Goal: Task Accomplishment & Management: Manage account settings

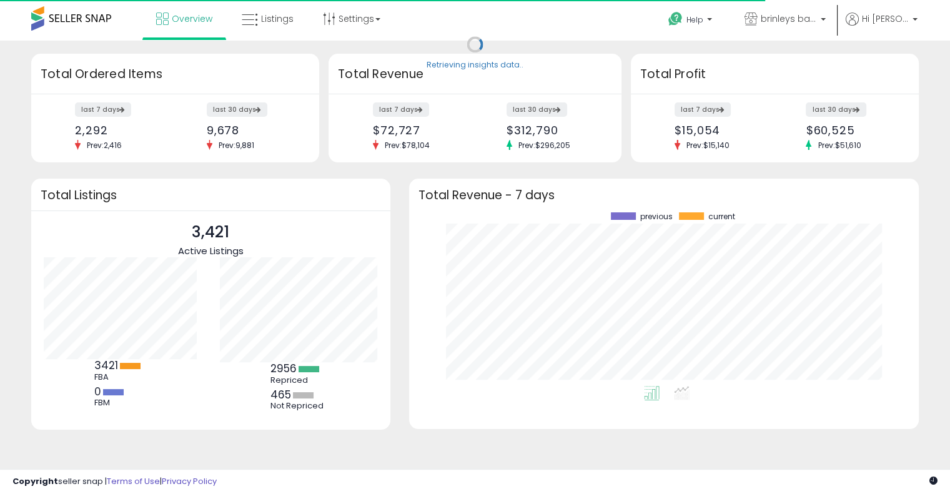
scroll to position [173, 485]
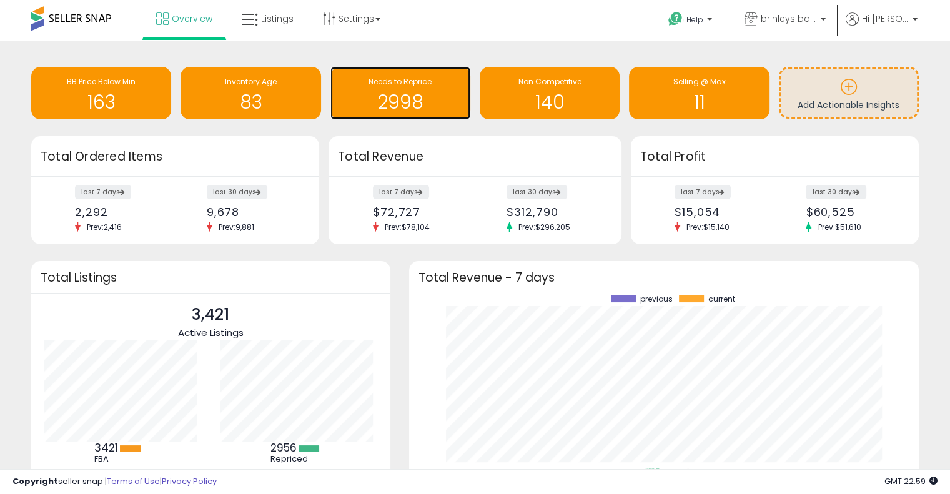
click at [397, 86] on span "Needs to Reprice" at bounding box center [400, 81] width 63 height 11
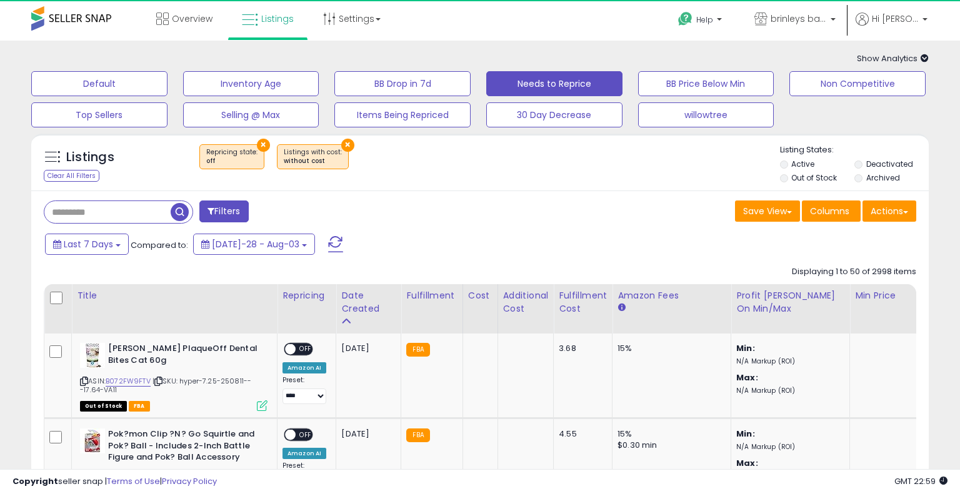
select select "**"
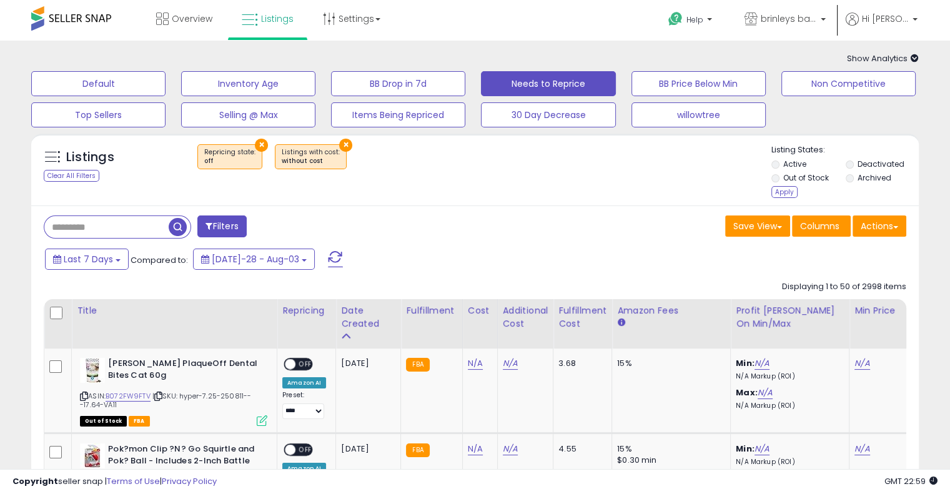
click at [777, 186] on li "Out of Stock" at bounding box center [808, 179] width 72 height 14
click at [782, 194] on div "Apply" at bounding box center [785, 192] width 26 height 12
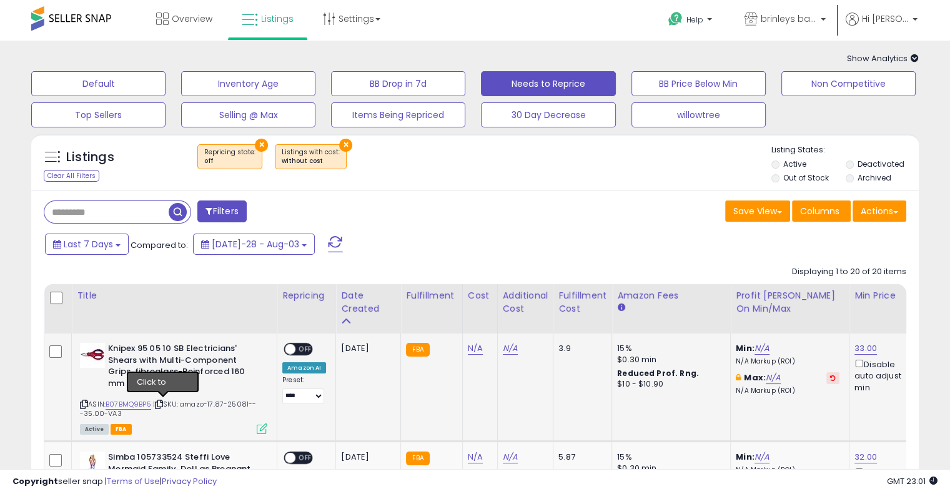
click at [162, 402] on icon at bounding box center [159, 404] width 8 height 7
click at [163, 404] on icon at bounding box center [159, 404] width 8 height 7
click at [162, 407] on icon at bounding box center [159, 404] width 8 height 7
click at [470, 350] on link "N/A" at bounding box center [475, 348] width 15 height 12
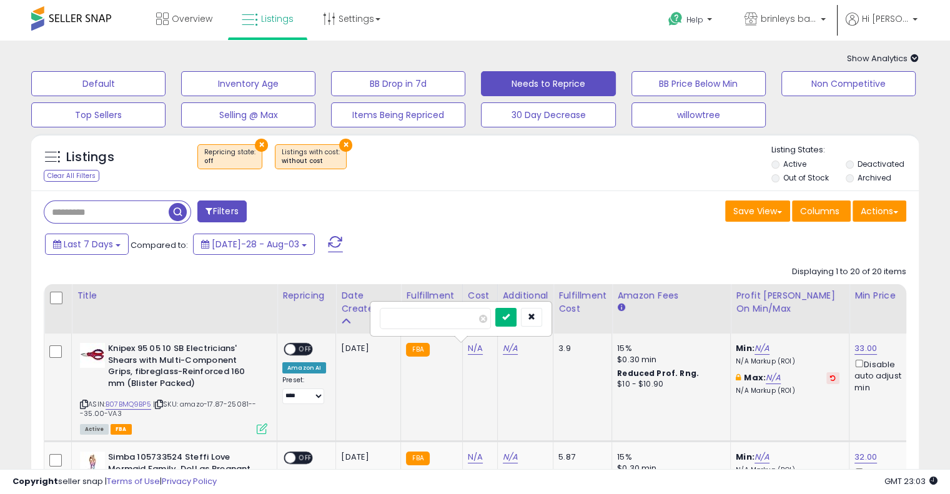
type input "*****"
click at [510, 319] on icon "submit" at bounding box center [505, 316] width 7 height 7
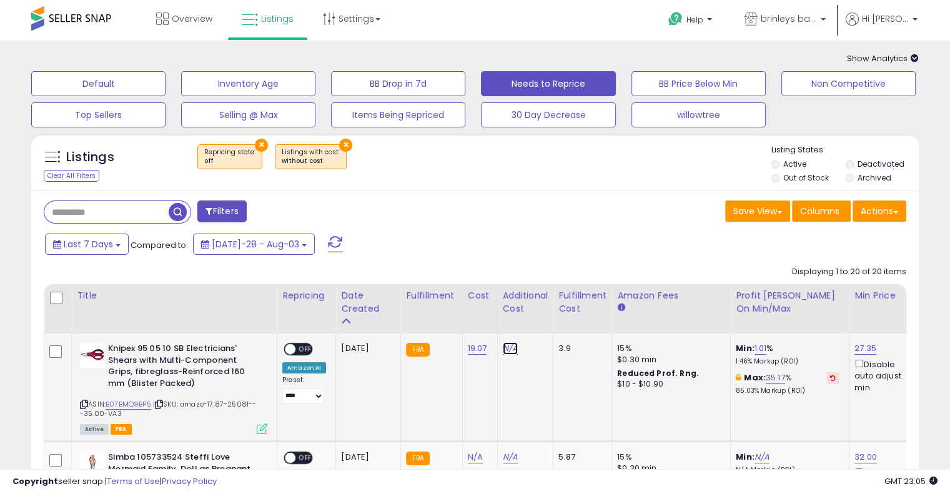
click at [504, 345] on link "N/A" at bounding box center [510, 348] width 15 height 12
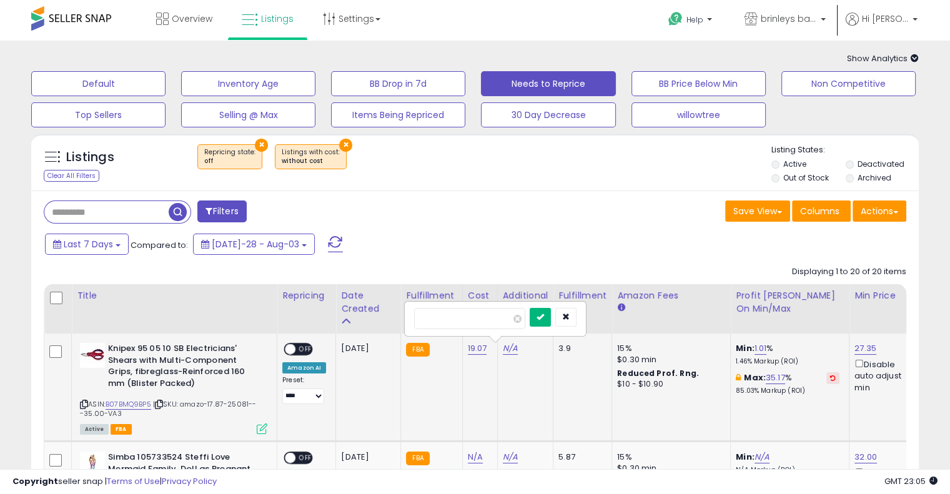
type input "****"
drag, startPoint x: 560, startPoint y: 320, endPoint x: 509, endPoint y: 337, distance: 53.3
click at [544, 319] on icon "submit" at bounding box center [540, 316] width 7 height 7
click at [303, 349] on span "OFF" at bounding box center [305, 349] width 20 height 11
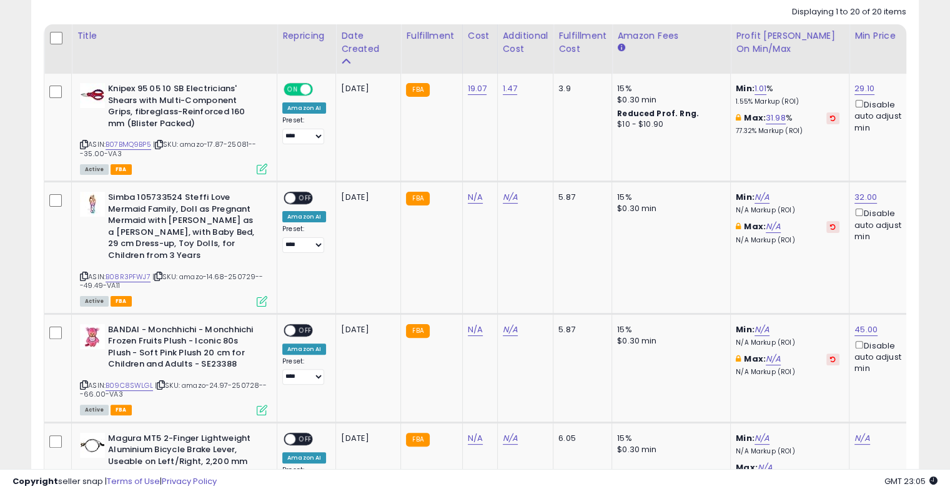
scroll to position [267, 0]
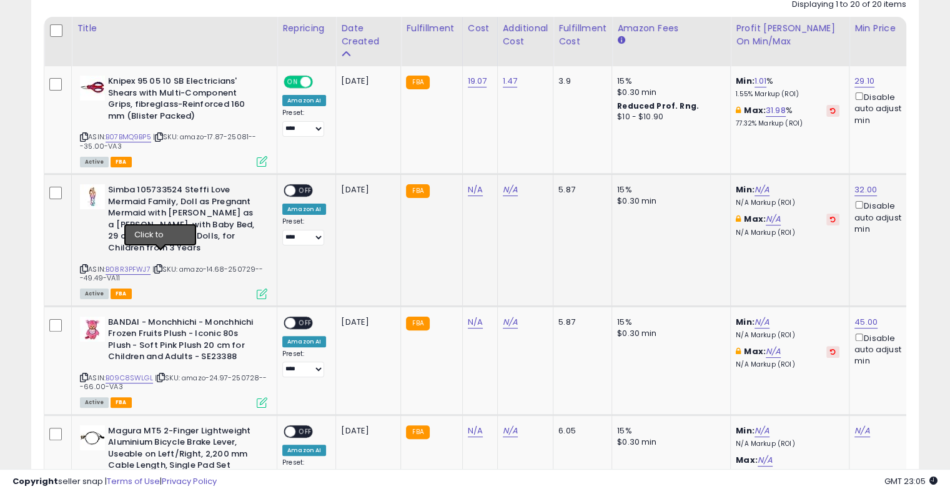
click at [158, 266] on icon at bounding box center [158, 269] width 8 height 7
drag, startPoint x: 158, startPoint y: 256, endPoint x: 282, endPoint y: 7, distance: 278.0
click at [158, 266] on icon at bounding box center [158, 269] width 8 height 7
click at [472, 191] on link "N/A" at bounding box center [475, 190] width 15 height 12
type input "*****"
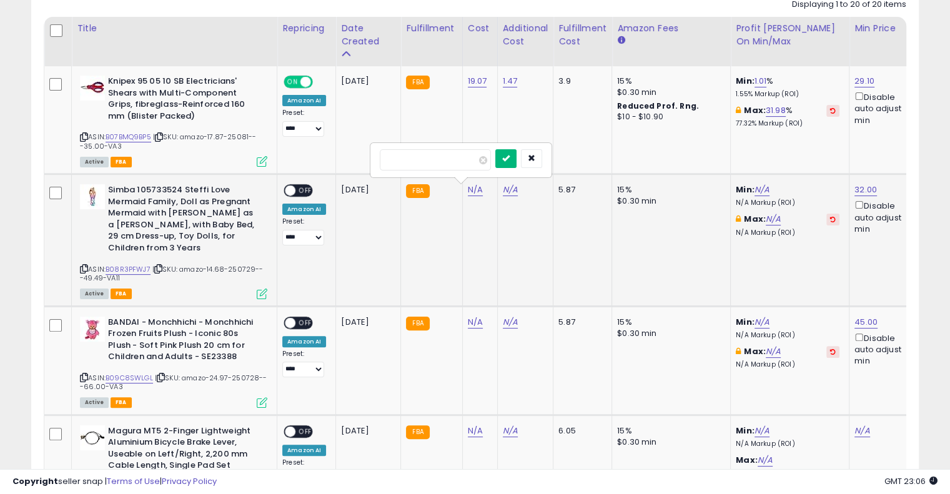
click at [517, 162] on button "submit" at bounding box center [505, 158] width 21 height 19
click at [507, 192] on link "N/A" at bounding box center [510, 190] width 15 height 12
type input "****"
click at [545, 159] on icon "submit" at bounding box center [540, 157] width 7 height 7
click at [304, 191] on span "OFF" at bounding box center [305, 191] width 20 height 11
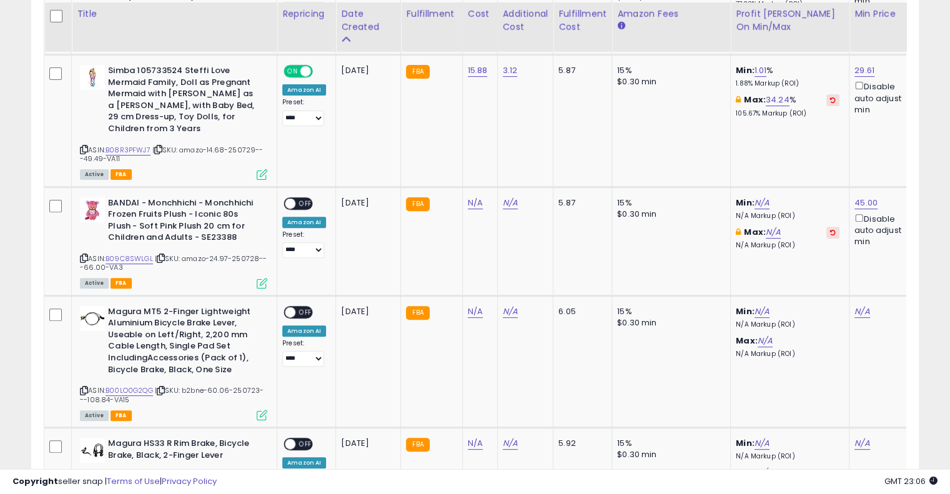
scroll to position [392, 0]
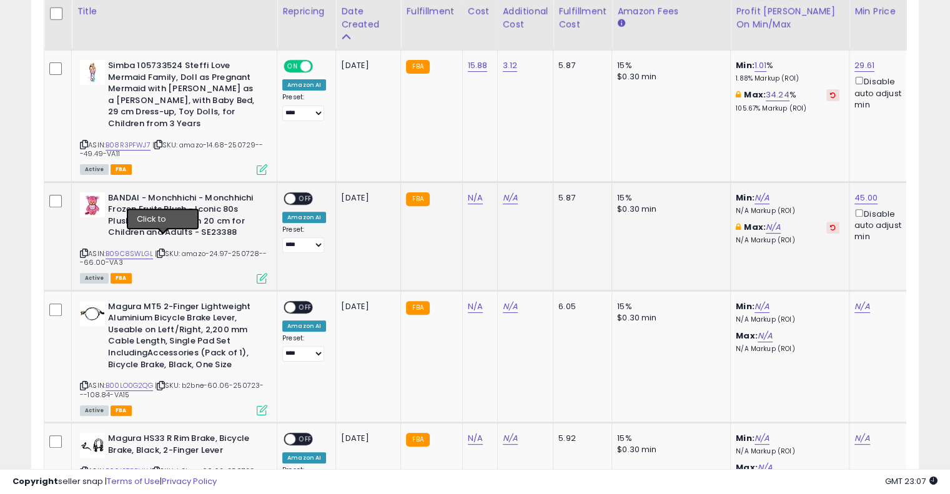
click at [162, 250] on icon at bounding box center [161, 253] width 8 height 7
click at [163, 250] on icon at bounding box center [161, 253] width 8 height 7
click at [468, 192] on link "N/A" at bounding box center [475, 198] width 15 height 12
type input "*****"
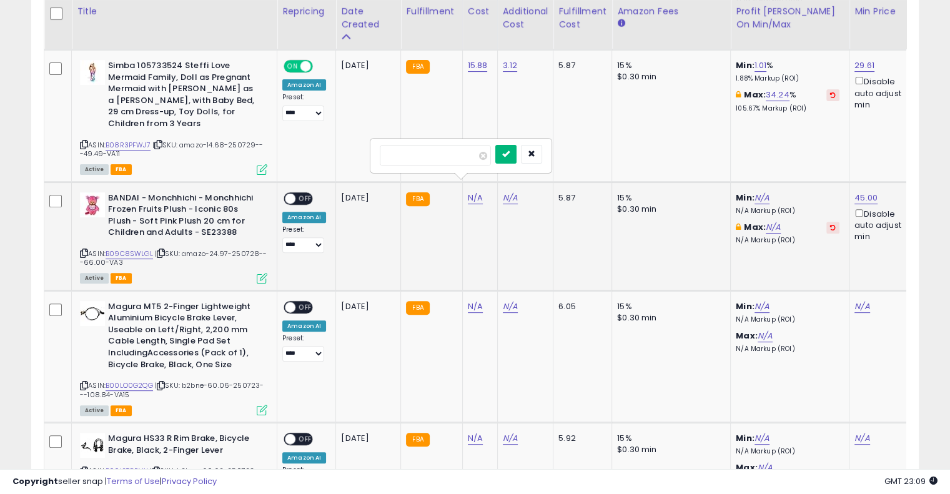
click at [510, 157] on icon "submit" at bounding box center [505, 153] width 7 height 7
click at [503, 192] on link "N/A" at bounding box center [510, 198] width 15 height 12
type input "****"
click at [545, 153] on icon "submit" at bounding box center [540, 153] width 7 height 7
click at [307, 193] on span "OFF" at bounding box center [305, 198] width 20 height 11
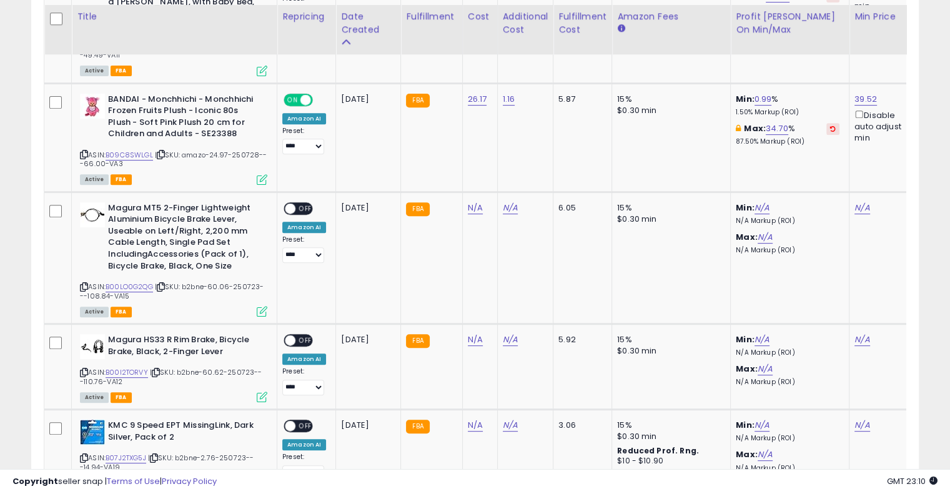
scroll to position [500, 0]
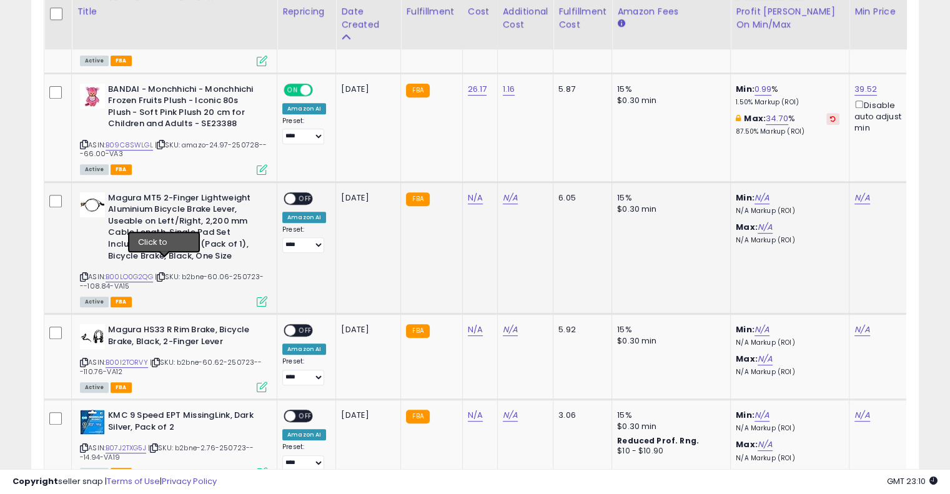
click at [165, 274] on icon at bounding box center [161, 277] width 8 height 7
drag, startPoint x: 168, startPoint y: 287, endPoint x: 167, endPoint y: 265, distance: 22.5
click at [168, 297] on div "Active FBA" at bounding box center [173, 301] width 187 height 9
click at [165, 274] on icon at bounding box center [161, 277] width 8 height 7
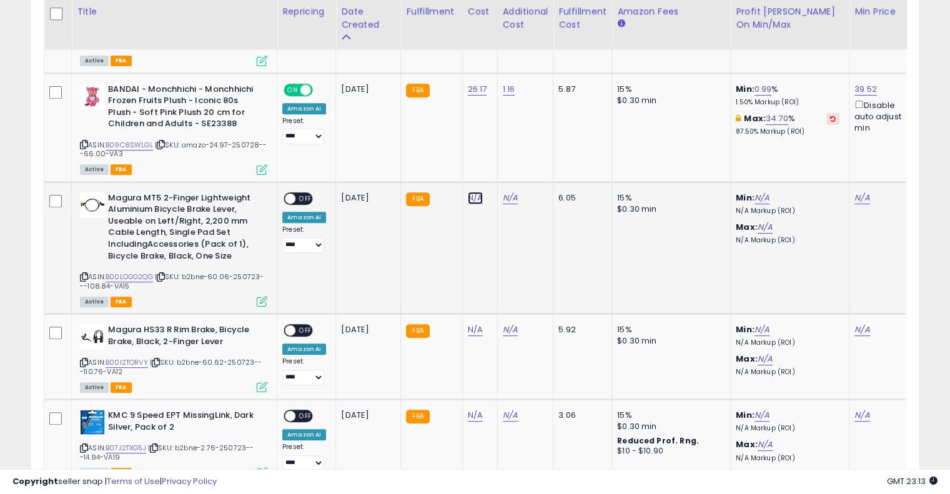
click at [468, 192] on link "N/A" at bounding box center [475, 198] width 15 height 12
type input "*****"
click at [525, 132] on td "1.16" at bounding box center [525, 127] width 56 height 109
click at [517, 151] on button "submit" at bounding box center [505, 154] width 21 height 19
click at [510, 192] on link "N/A" at bounding box center [510, 198] width 15 height 12
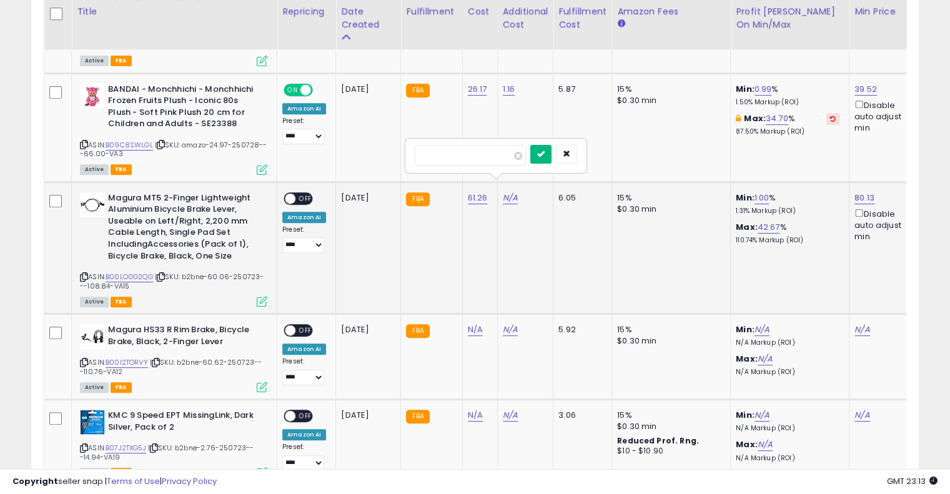
type input "****"
click at [552, 158] on button "submit" at bounding box center [540, 154] width 21 height 19
click at [306, 193] on span "OFF" at bounding box center [305, 198] width 20 height 11
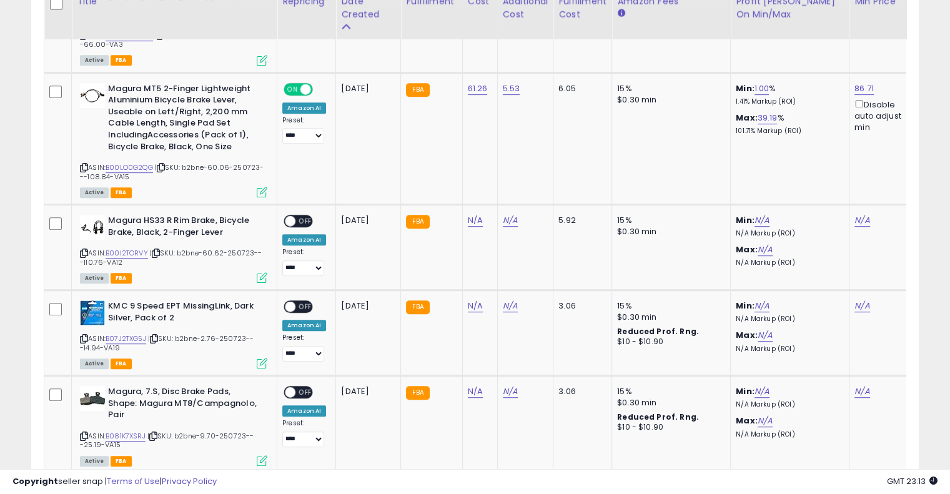
scroll to position [622, 0]
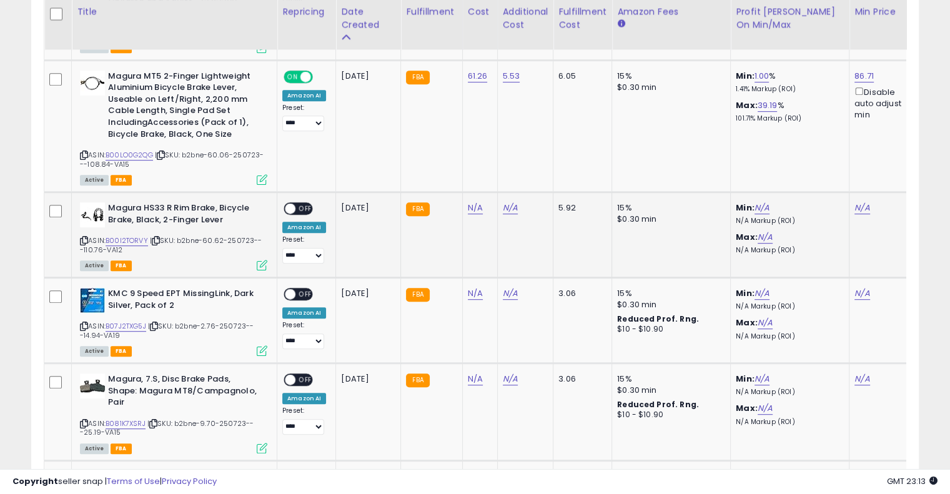
click at [157, 237] on icon at bounding box center [156, 240] width 8 height 7
click at [474, 202] on link "N/A" at bounding box center [475, 208] width 15 height 12
type input "*****"
click at [510, 166] on icon "submit" at bounding box center [505, 163] width 7 height 7
click at [515, 202] on div "N/A" at bounding box center [523, 207] width 41 height 11
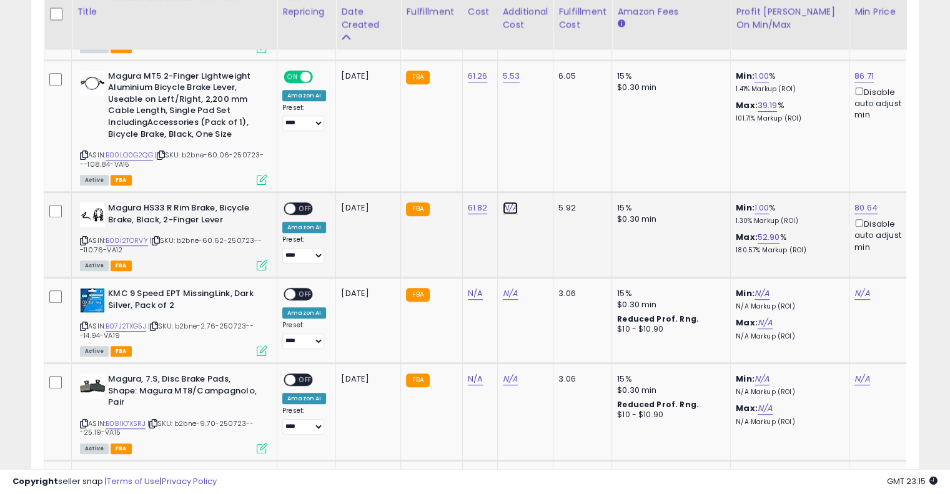
click at [510, 202] on link "N/A" at bounding box center [510, 208] width 15 height 12
type input "****"
click at [552, 157] on button "submit" at bounding box center [540, 164] width 21 height 19
click at [302, 204] on span "OFF" at bounding box center [305, 209] width 20 height 11
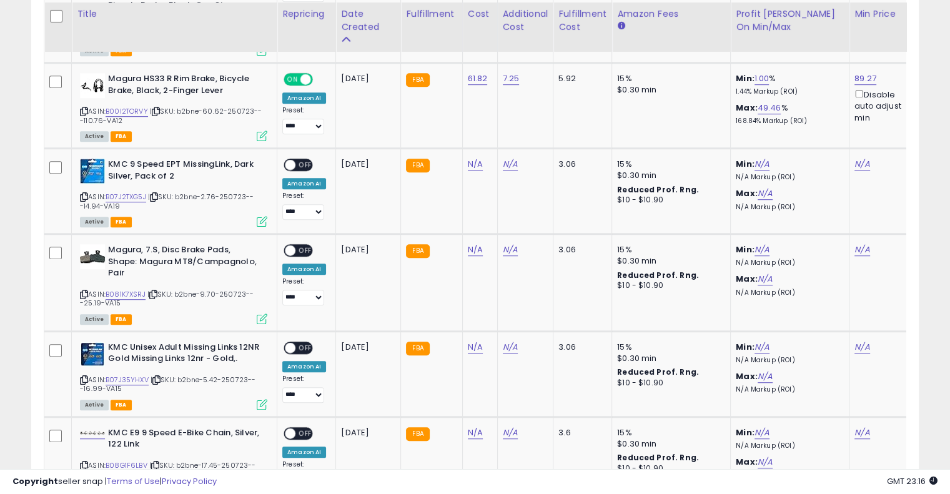
scroll to position [754, 0]
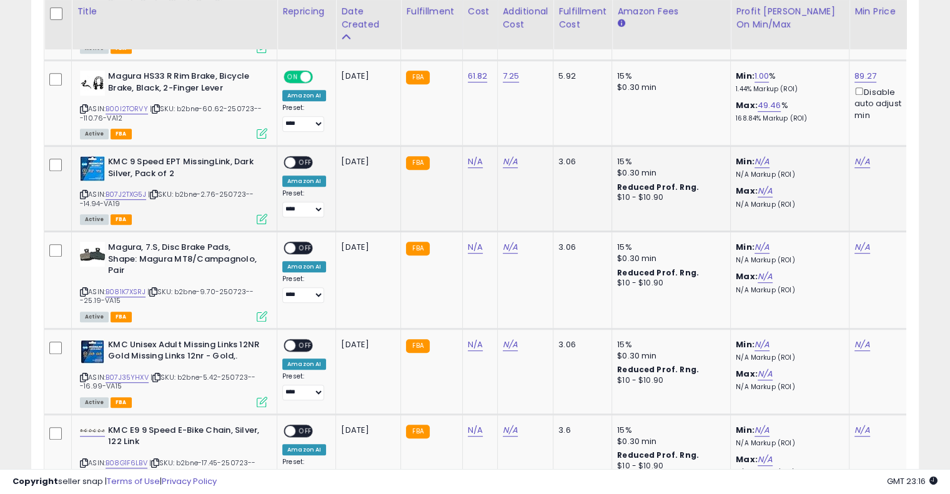
click at [157, 191] on icon at bounding box center [154, 194] width 8 height 7
click at [163, 189] on span "| SKU: b2bne-2.76-250723---14.94-VA19" at bounding box center [167, 198] width 174 height 19
click at [158, 191] on icon at bounding box center [154, 194] width 8 height 7
click at [472, 156] on link "N/A" at bounding box center [475, 162] width 15 height 12
type input "****"
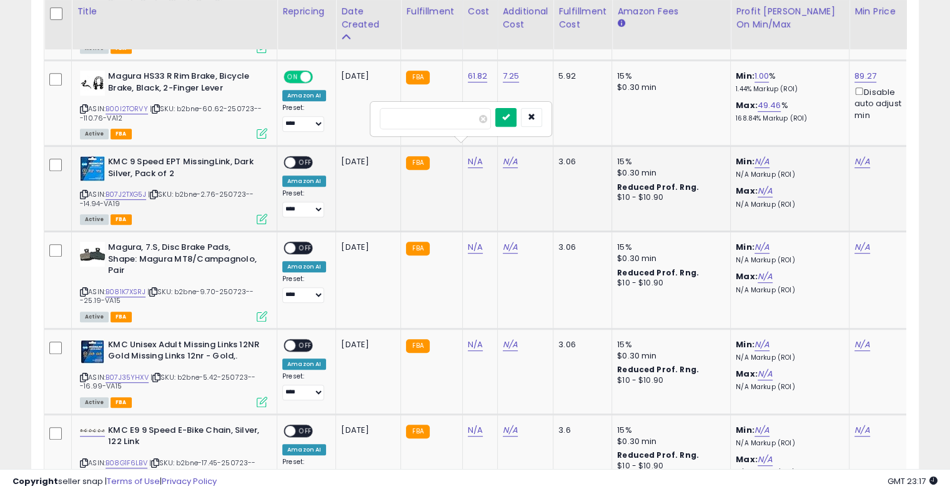
click at [510, 118] on icon "submit" at bounding box center [505, 116] width 7 height 7
click at [509, 156] on link "N/A" at bounding box center [510, 162] width 15 height 12
type input "****"
click at [552, 112] on button "submit" at bounding box center [540, 117] width 21 height 19
drag, startPoint x: 304, startPoint y: 146, endPoint x: 472, endPoint y: 206, distance: 179.0
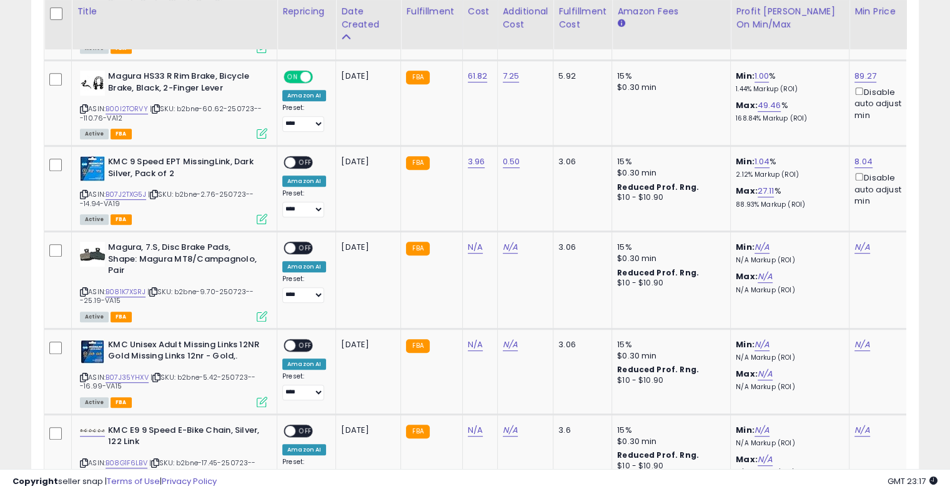
click at [304, 157] on span "OFF" at bounding box center [305, 162] width 20 height 11
click at [157, 289] on icon at bounding box center [153, 292] width 8 height 7
click at [473, 241] on link "N/A" at bounding box center [475, 247] width 15 height 12
type input "****"
click at [510, 203] on icon "submit" at bounding box center [505, 201] width 7 height 7
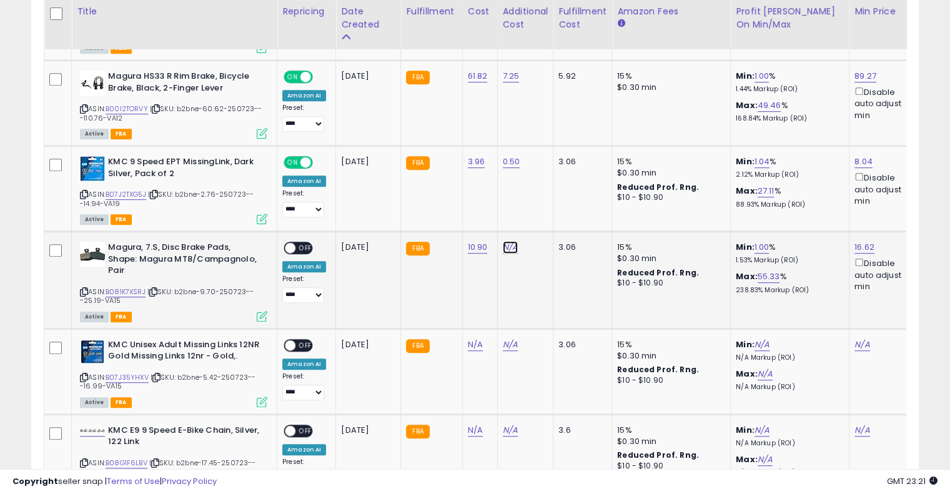
drag, startPoint x: 504, startPoint y: 232, endPoint x: 568, endPoint y: 232, distance: 65.0
click at [505, 241] on link "N/A" at bounding box center [510, 247] width 15 height 12
type input "****"
click at [552, 204] on button "submit" at bounding box center [540, 202] width 21 height 19
click at [307, 243] on span "OFF" at bounding box center [305, 248] width 20 height 11
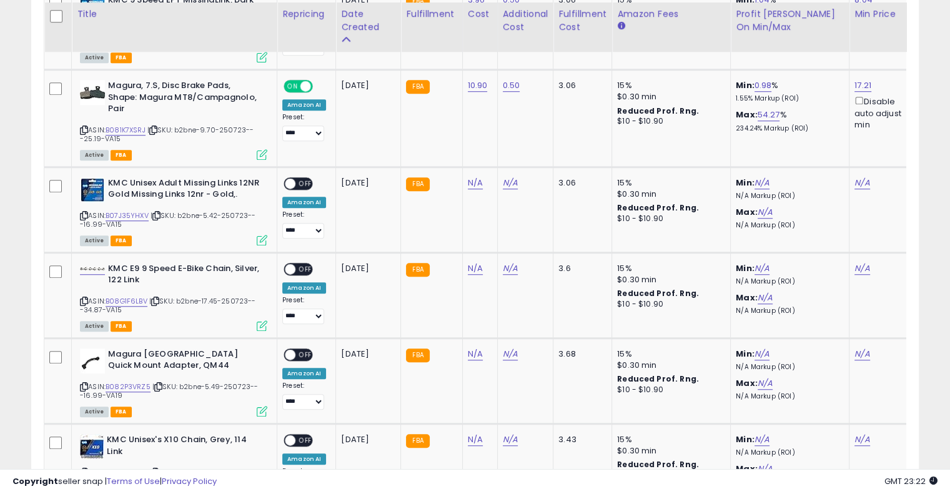
scroll to position [918, 0]
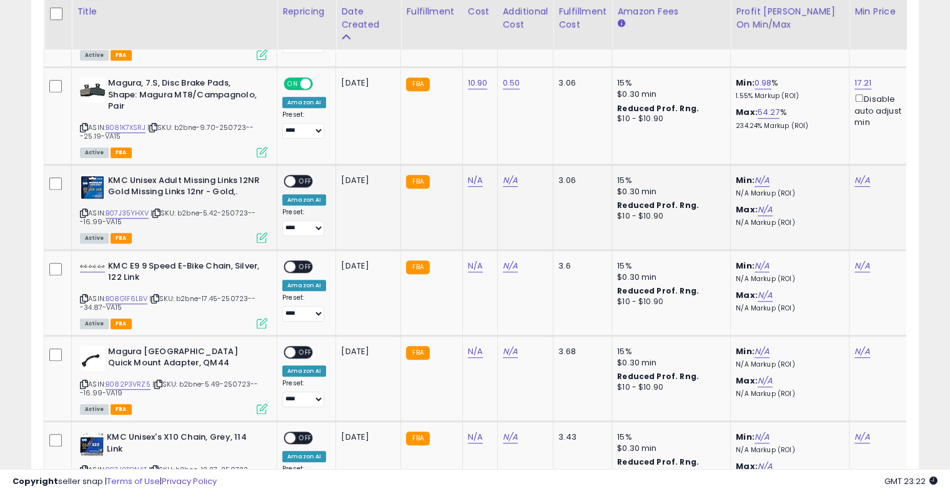
click at [161, 210] on icon at bounding box center [156, 213] width 8 height 7
click at [468, 174] on link "N/A" at bounding box center [475, 180] width 15 height 12
type input "****"
click at [510, 133] on icon "submit" at bounding box center [505, 134] width 7 height 7
click at [505, 174] on link "N/A" at bounding box center [510, 180] width 15 height 12
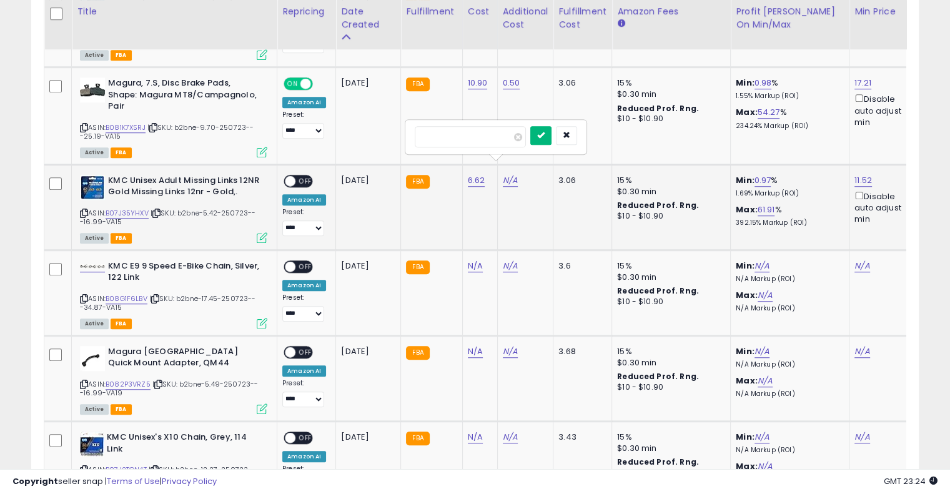
type input "****"
click at [552, 137] on button "submit" at bounding box center [540, 135] width 21 height 19
click at [302, 176] on span "OFF" at bounding box center [305, 181] width 20 height 11
click at [159, 295] on icon at bounding box center [155, 298] width 8 height 7
click at [158, 295] on icon at bounding box center [155, 298] width 8 height 7
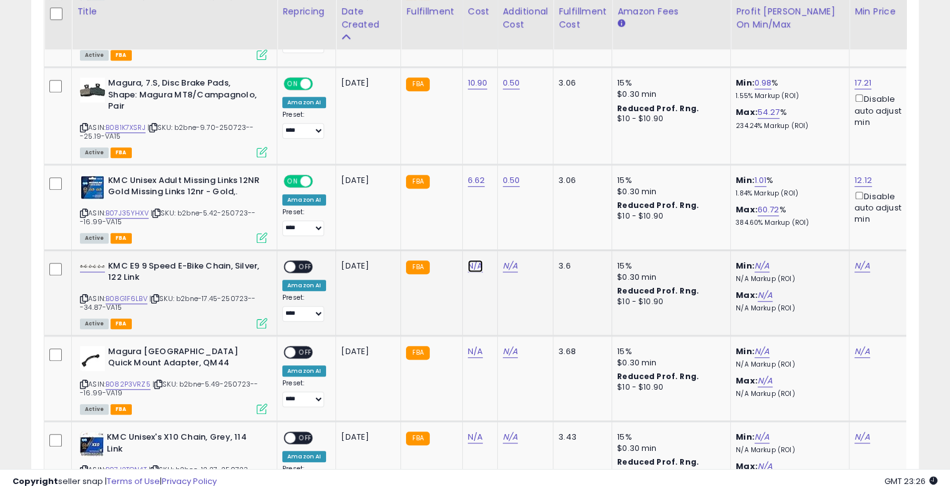
click at [474, 260] on link "N/A" at bounding box center [475, 266] width 15 height 12
type input "*****"
click at [510, 221] on icon "submit" at bounding box center [505, 219] width 7 height 7
click at [504, 260] on link "N/A" at bounding box center [510, 266] width 15 height 12
type input "****"
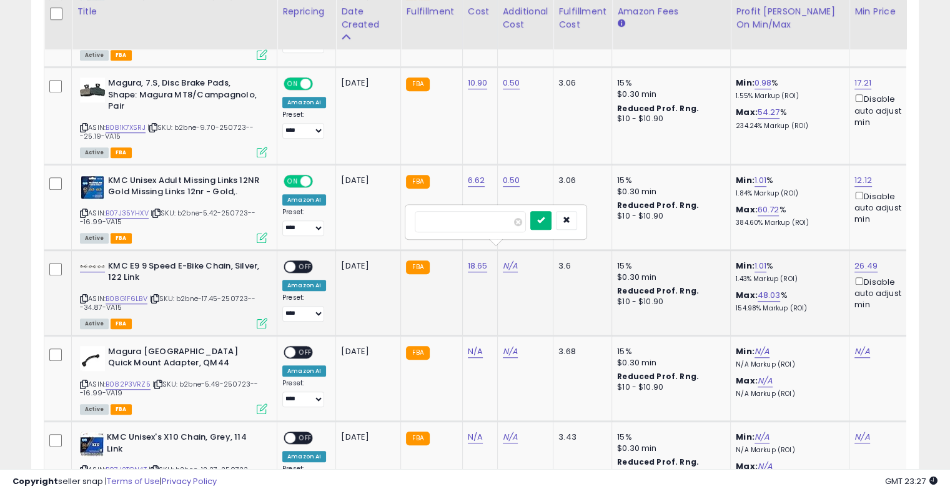
click at [552, 223] on button "submit" at bounding box center [540, 220] width 21 height 19
click at [300, 261] on span "OFF" at bounding box center [305, 266] width 20 height 11
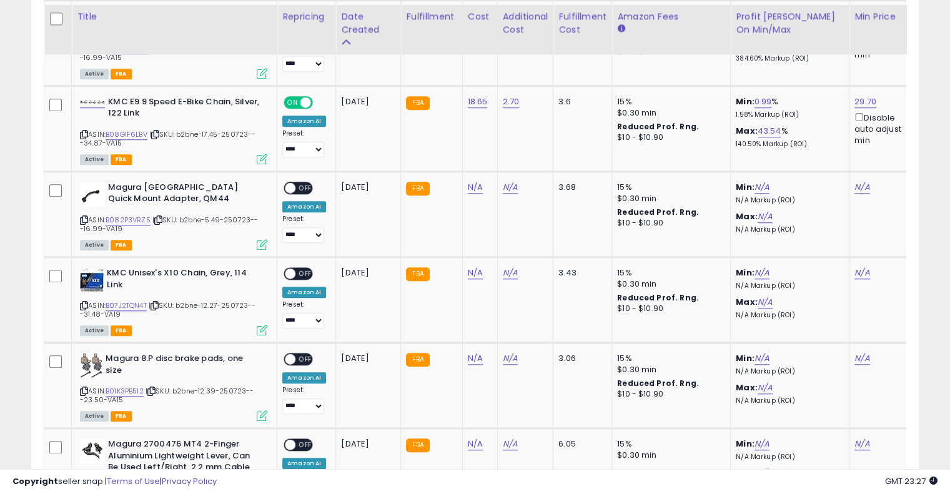
scroll to position [1095, 0]
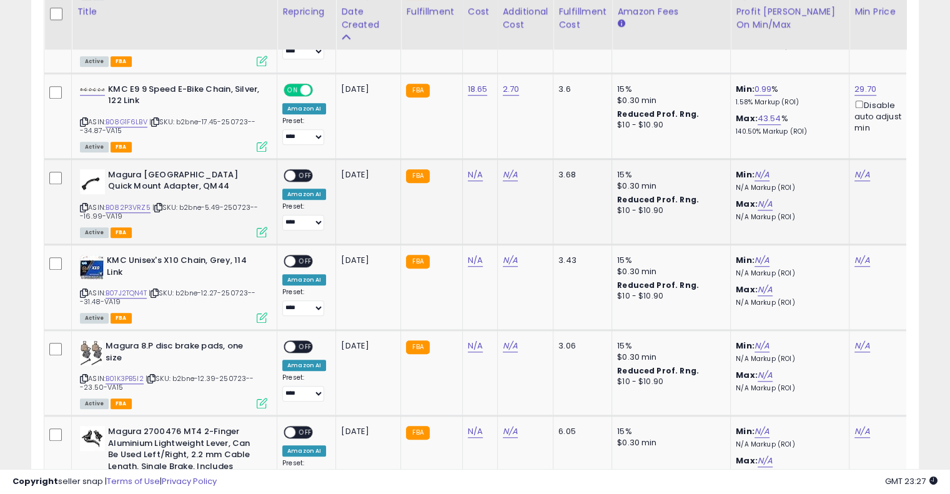
click at [157, 204] on icon at bounding box center [158, 207] width 8 height 7
click at [468, 169] on link "N/A" at bounding box center [475, 175] width 15 height 12
type input "****"
click at [510, 124] on icon "submit" at bounding box center [505, 127] width 7 height 7
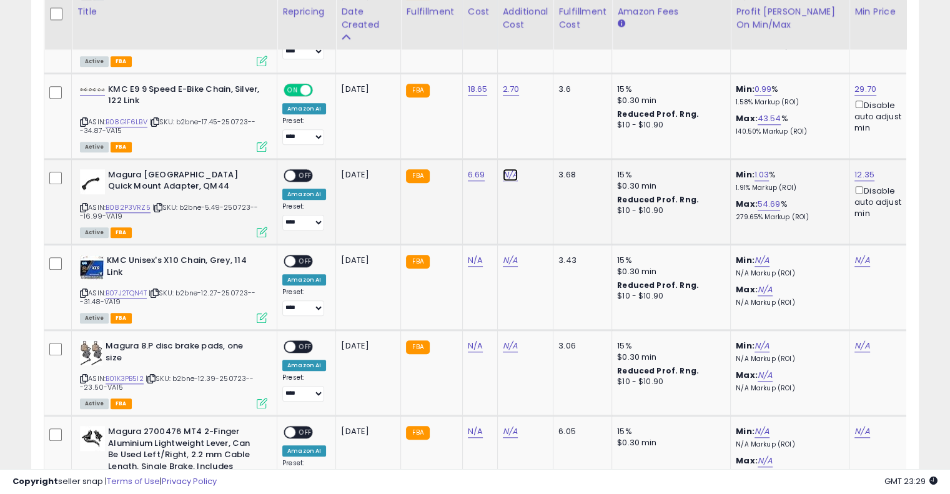
click at [506, 169] on link "N/A" at bounding box center [510, 175] width 15 height 12
type input "****"
click at [552, 129] on button "submit" at bounding box center [540, 128] width 21 height 19
click at [302, 171] on span "OFF" at bounding box center [305, 176] width 20 height 11
click at [157, 290] on icon at bounding box center [155, 293] width 8 height 7
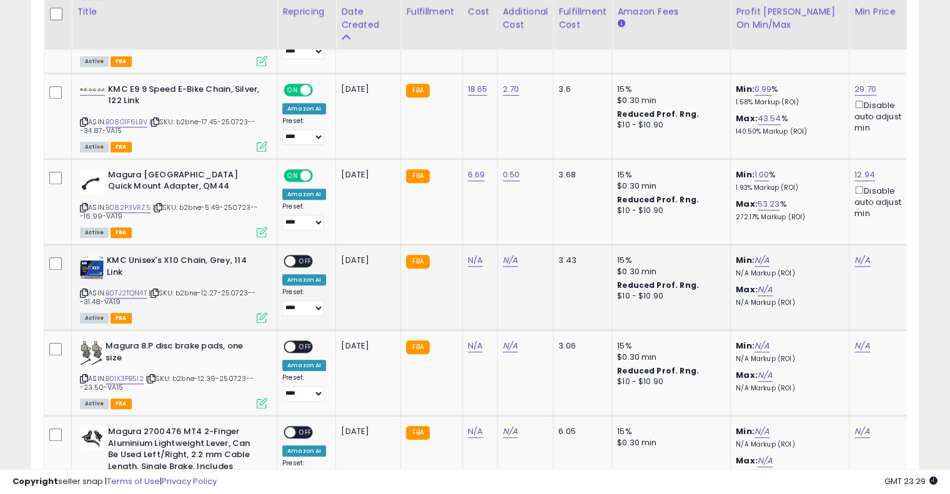
click at [159, 290] on icon at bounding box center [155, 293] width 8 height 7
click at [472, 254] on link "N/A" at bounding box center [475, 260] width 15 height 12
type input "*****"
click at [517, 212] on button "submit" at bounding box center [505, 214] width 21 height 19
click at [507, 254] on link "N/A" at bounding box center [510, 260] width 15 height 12
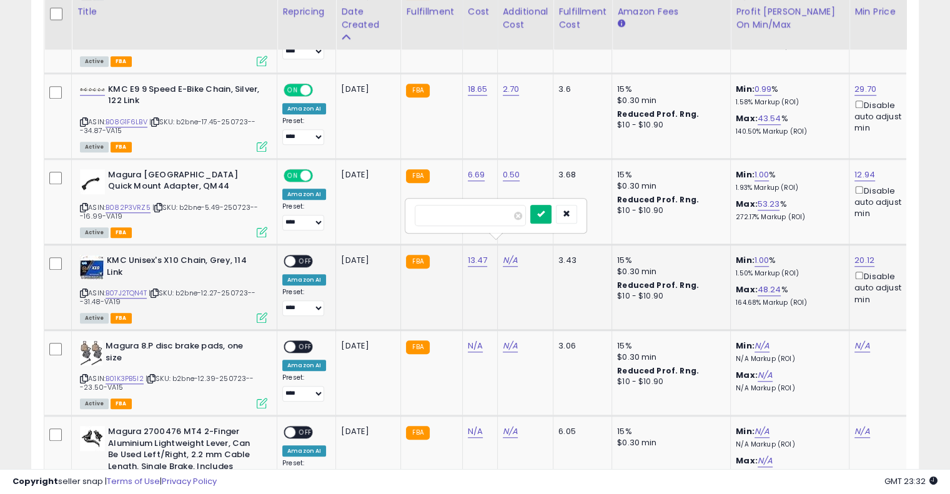
type input "****"
click at [552, 214] on button "submit" at bounding box center [540, 214] width 21 height 19
click at [307, 256] on span "OFF" at bounding box center [305, 261] width 20 height 11
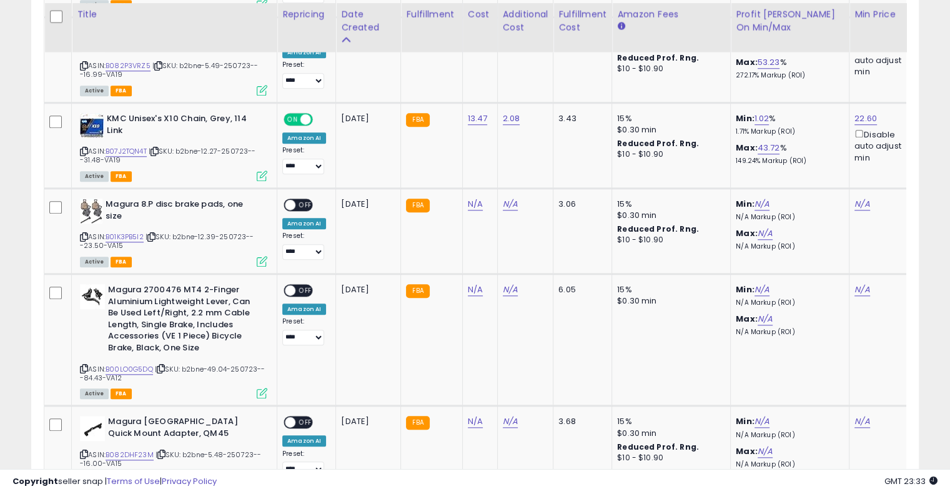
scroll to position [1244, 0]
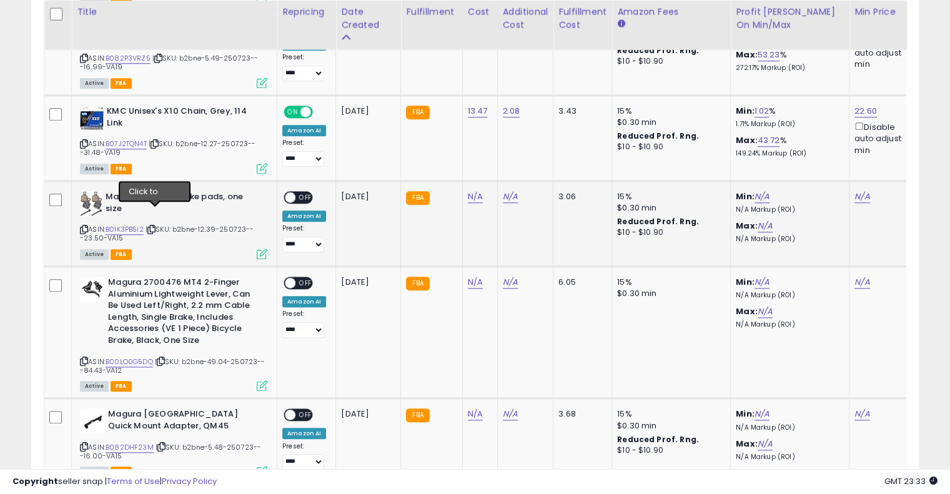
click at [156, 226] on icon at bounding box center [151, 229] width 8 height 7
click at [472, 191] on link "N/A" at bounding box center [475, 197] width 15 height 12
type input "*****"
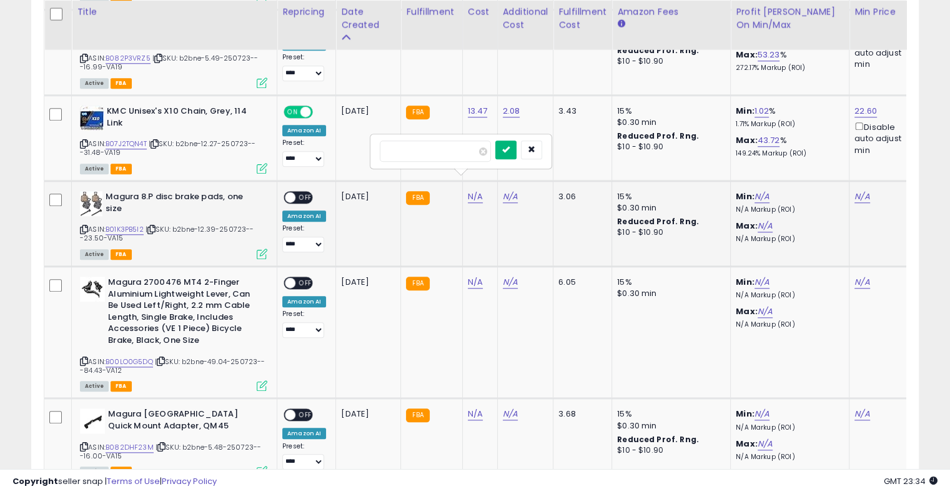
click at [517, 157] on button "submit" at bounding box center [505, 150] width 21 height 19
click at [504, 187] on td "N/A" at bounding box center [525, 224] width 56 height 86
click at [507, 191] on link "N/A" at bounding box center [510, 197] width 15 height 12
click at [492, 154] on input "number" at bounding box center [470, 151] width 111 height 21
click at [513, 192] on td "N/A" at bounding box center [525, 224] width 56 height 86
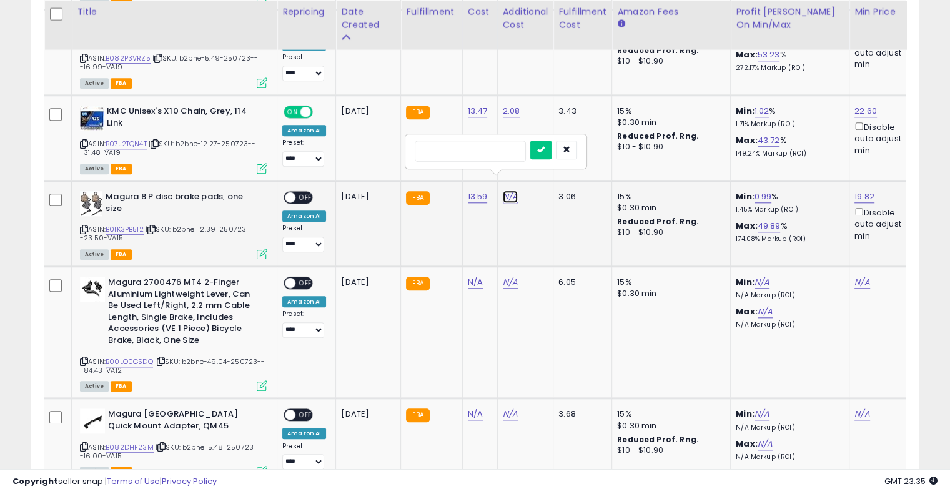
click at [512, 191] on link "N/A" at bounding box center [510, 197] width 15 height 12
click at [496, 146] on input "number" at bounding box center [470, 151] width 111 height 21
click at [539, 197] on td "N/A" at bounding box center [525, 224] width 56 height 86
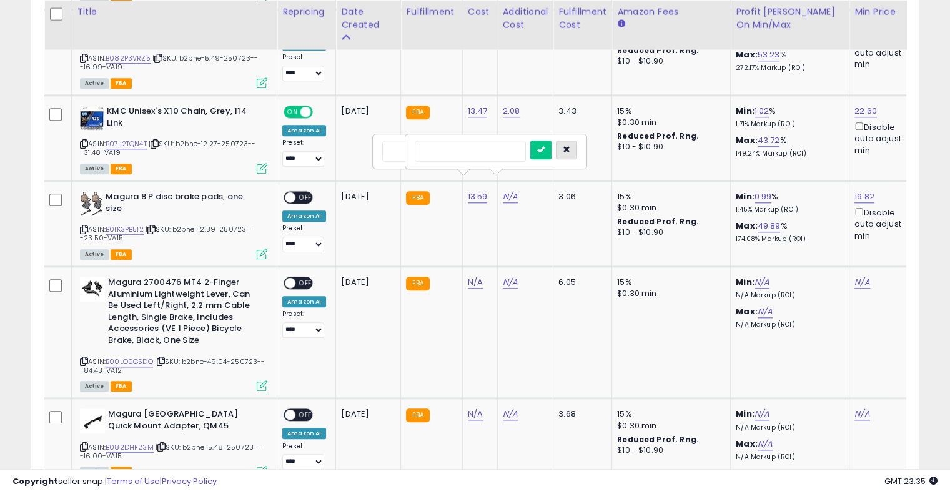
click at [570, 148] on icon "button" at bounding box center [566, 149] width 7 height 7
click at [520, 200] on td "N/A" at bounding box center [525, 224] width 56 height 86
click at [512, 152] on icon "submit" at bounding box center [508, 149] width 7 height 7
click at [509, 191] on link "N/A" at bounding box center [510, 197] width 15 height 12
type input "****"
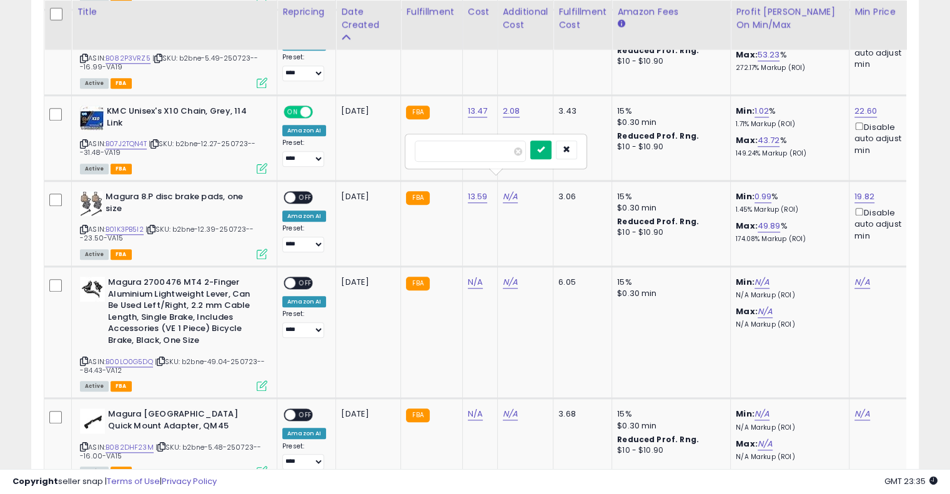
click at [545, 152] on icon "submit" at bounding box center [540, 149] width 7 height 7
click at [305, 192] on span "OFF" at bounding box center [305, 197] width 20 height 11
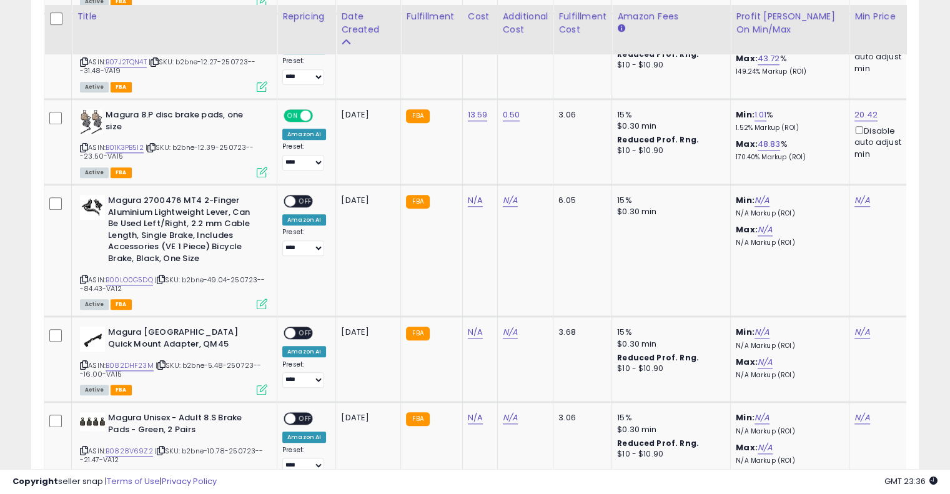
scroll to position [1334, 0]
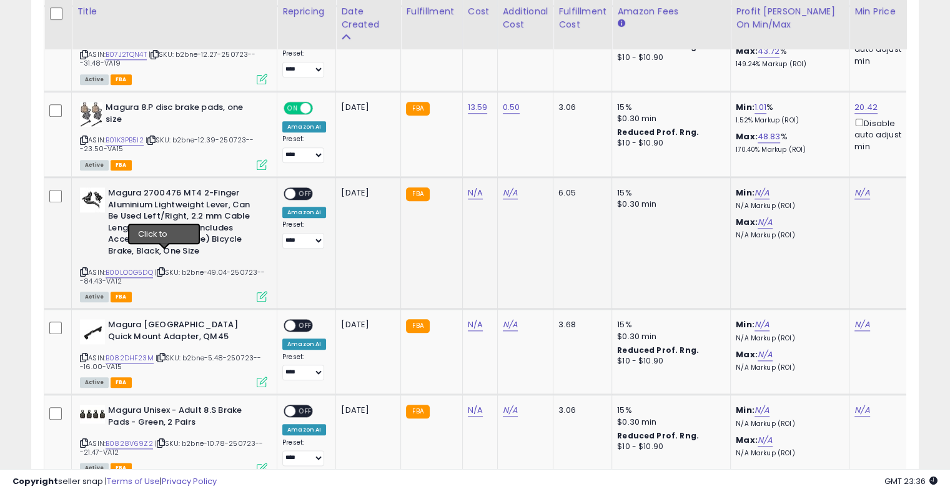
click at [165, 269] on icon at bounding box center [161, 272] width 8 height 7
click at [164, 269] on icon at bounding box center [161, 272] width 8 height 7
click at [468, 187] on link "N/A" at bounding box center [475, 193] width 15 height 12
type input "*****"
click at [517, 143] on button "submit" at bounding box center [505, 146] width 21 height 19
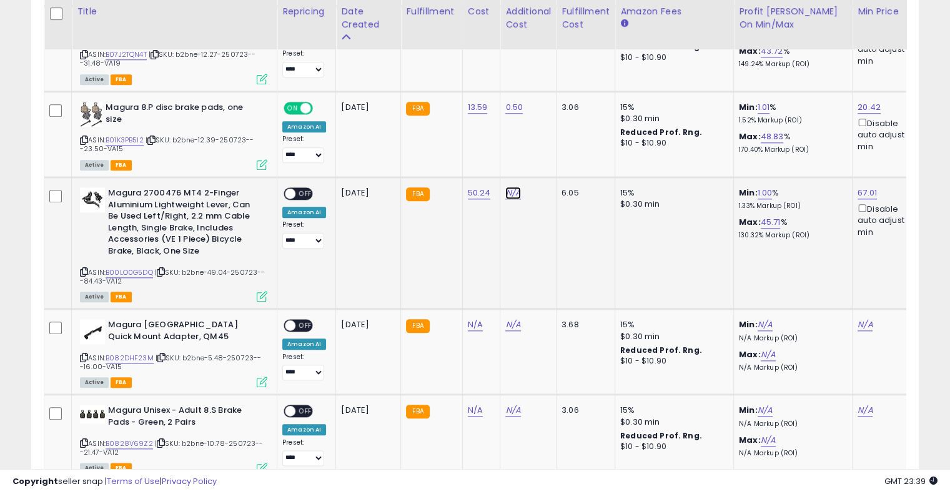
click at [507, 187] on link "N/A" at bounding box center [512, 193] width 15 height 12
type input "****"
click at [547, 147] on icon "submit" at bounding box center [542, 145] width 7 height 7
click at [299, 189] on span "OFF" at bounding box center [305, 194] width 20 height 11
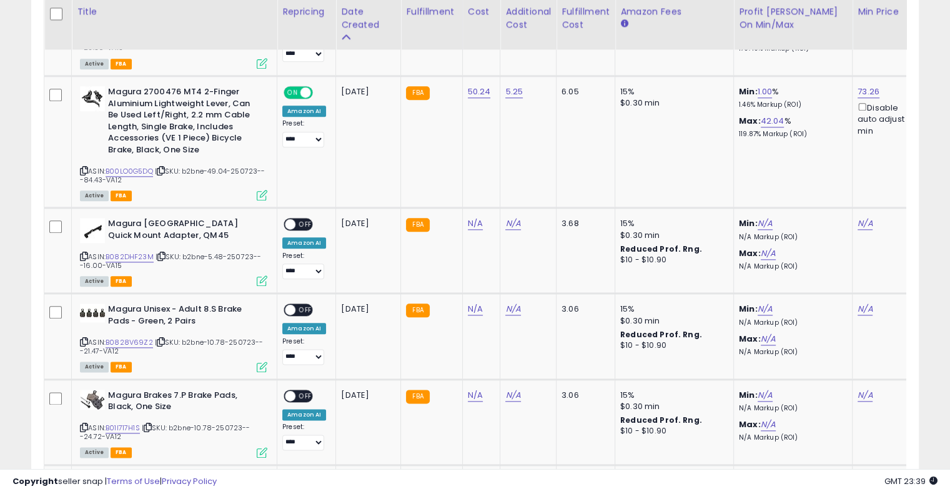
scroll to position [1437, 0]
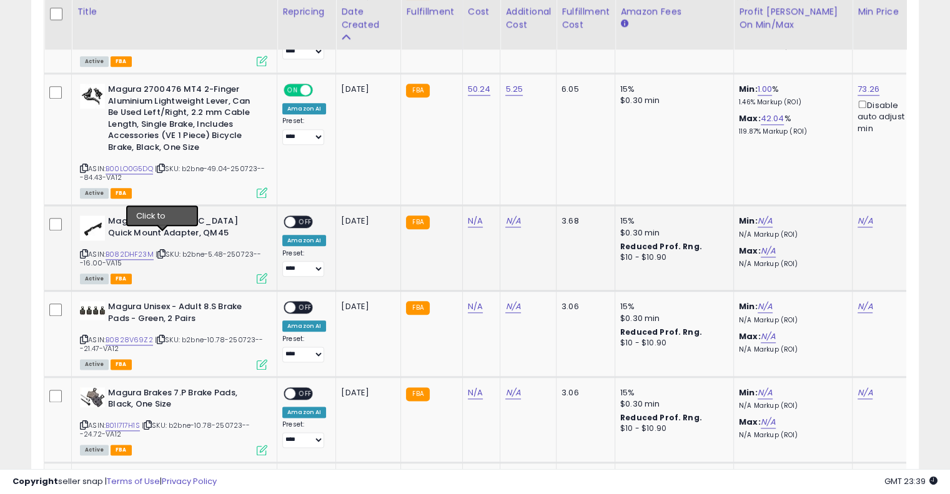
click at [161, 251] on icon at bounding box center [161, 254] width 8 height 7
click at [474, 215] on link "N/A" at bounding box center [475, 221] width 15 height 12
type input "****"
click at [510, 177] on icon "submit" at bounding box center [505, 173] width 7 height 7
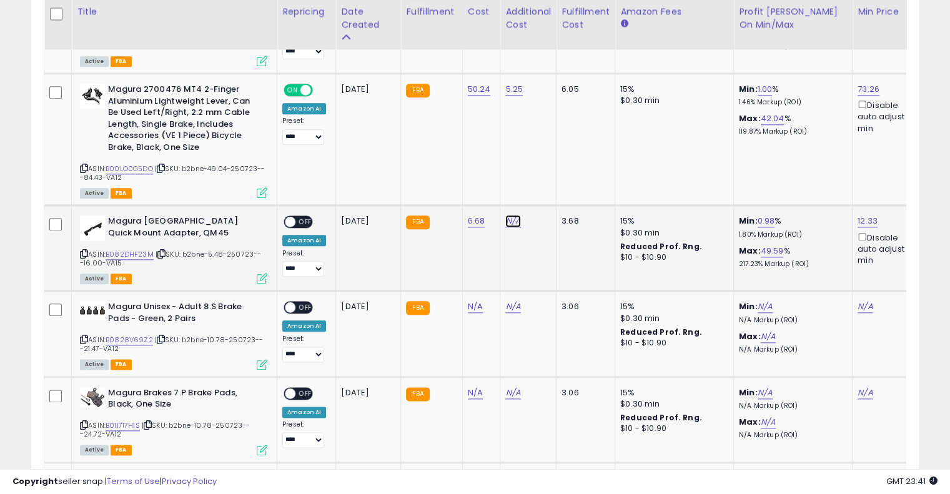
click at [510, 215] on link "N/A" at bounding box center [512, 221] width 15 height 12
type input "****"
click at [547, 174] on icon "submit" at bounding box center [542, 173] width 7 height 7
click at [305, 217] on span "OFF" at bounding box center [305, 222] width 20 height 11
click at [162, 336] on icon at bounding box center [161, 339] width 8 height 7
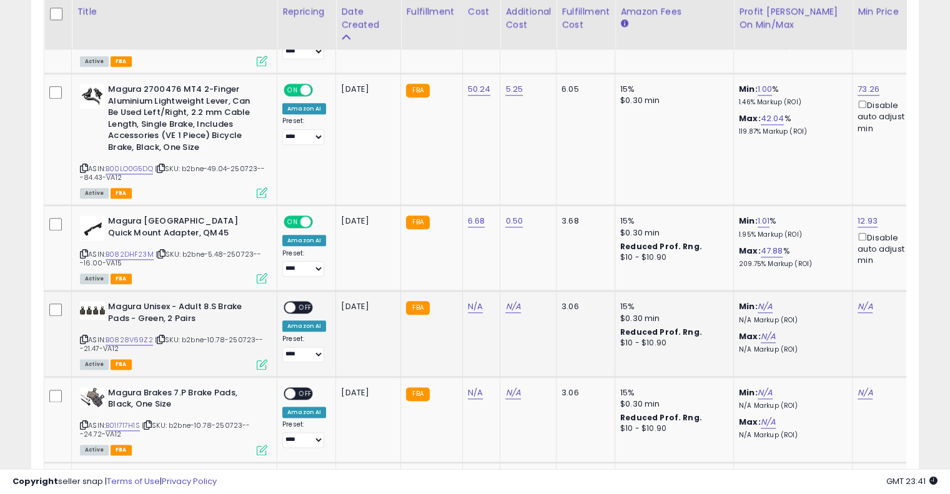
click at [162, 336] on icon at bounding box center [161, 339] width 8 height 7
click at [468, 300] on link "N/A" at bounding box center [475, 306] width 15 height 12
type input "*****"
click at [517, 259] on button "submit" at bounding box center [505, 259] width 21 height 19
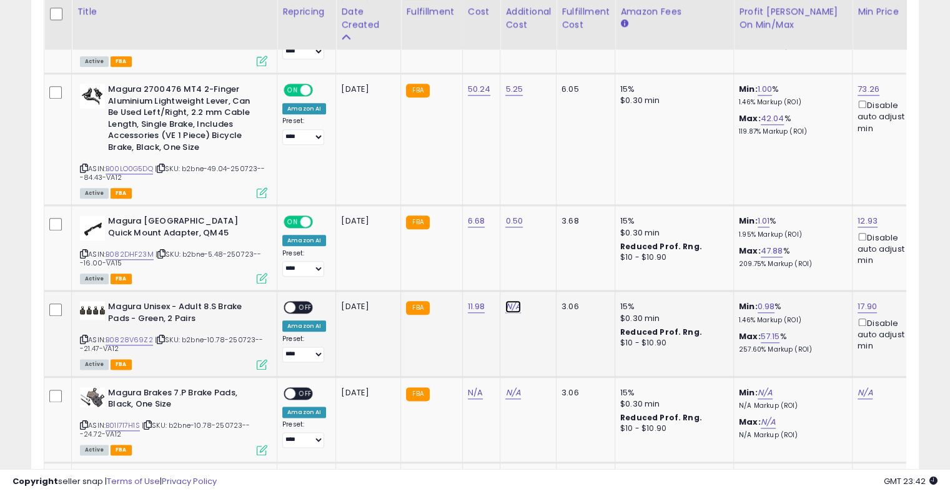
click at [505, 300] on link "N/A" at bounding box center [512, 306] width 15 height 12
type input "****"
drag, startPoint x: 560, startPoint y: 261, endPoint x: 553, endPoint y: 262, distance: 6.3
click at [547, 261] on icon "submit" at bounding box center [542, 258] width 7 height 7
drag, startPoint x: 302, startPoint y: 292, endPoint x: 309, endPoint y: 289, distance: 8.1
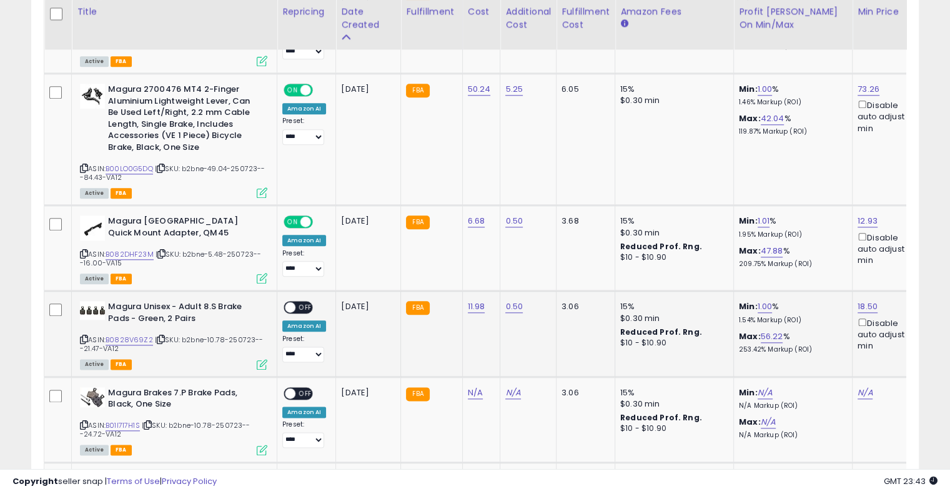
click at [301, 302] on span "OFF" at bounding box center [305, 307] width 20 height 11
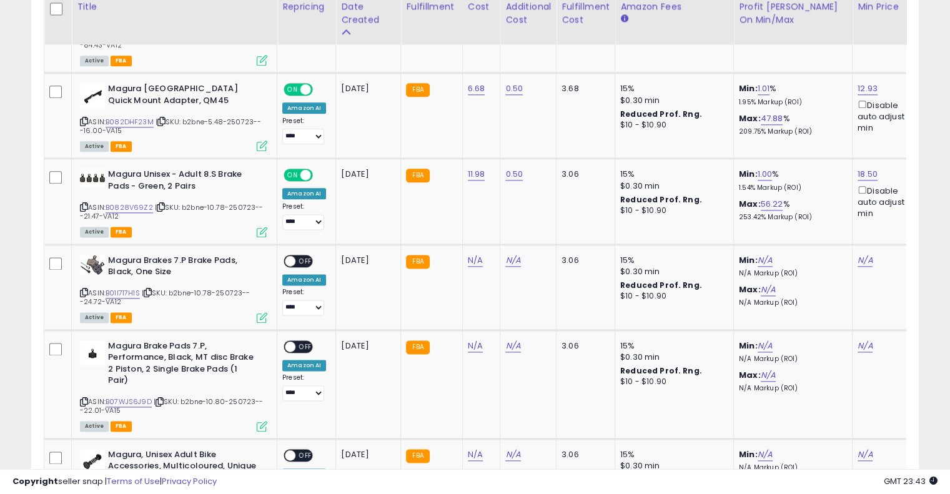
scroll to position [1565, 0]
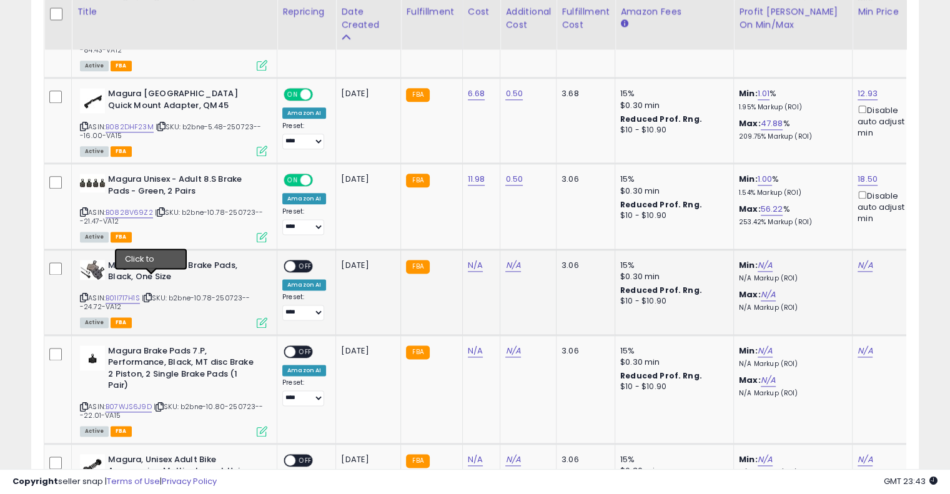
click at [148, 294] on icon at bounding box center [148, 297] width 8 height 7
click at [152, 294] on icon at bounding box center [148, 297] width 8 height 7
click at [470, 259] on link "N/A" at bounding box center [475, 265] width 15 height 12
type input "*****"
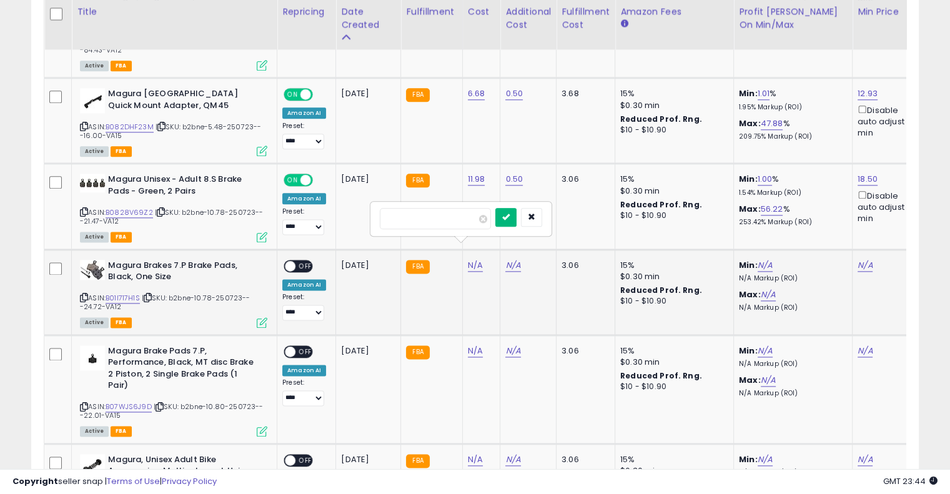
click at [517, 212] on button "submit" at bounding box center [505, 217] width 21 height 19
click at [505, 259] on link "N/A" at bounding box center [512, 265] width 15 height 12
type input "****"
click at [547, 220] on icon "submit" at bounding box center [542, 216] width 7 height 7
click at [304, 261] on span "OFF" at bounding box center [305, 266] width 20 height 11
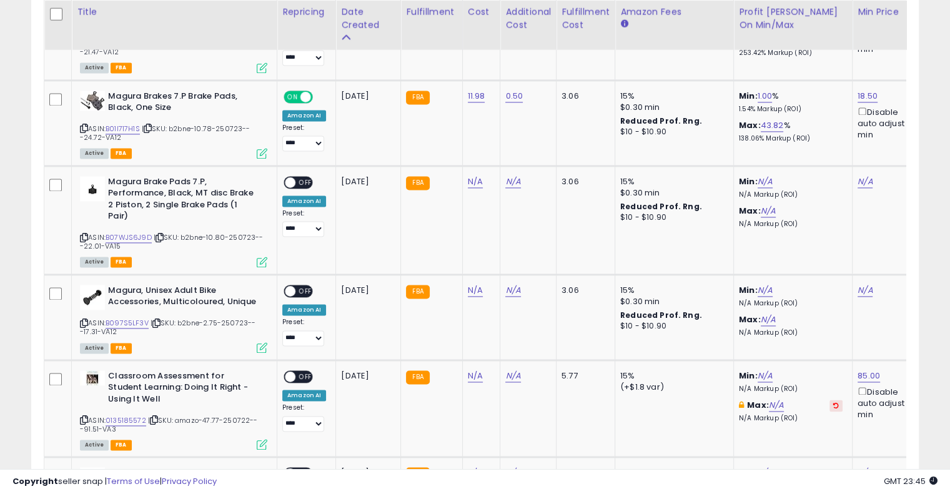
scroll to position [1737, 0]
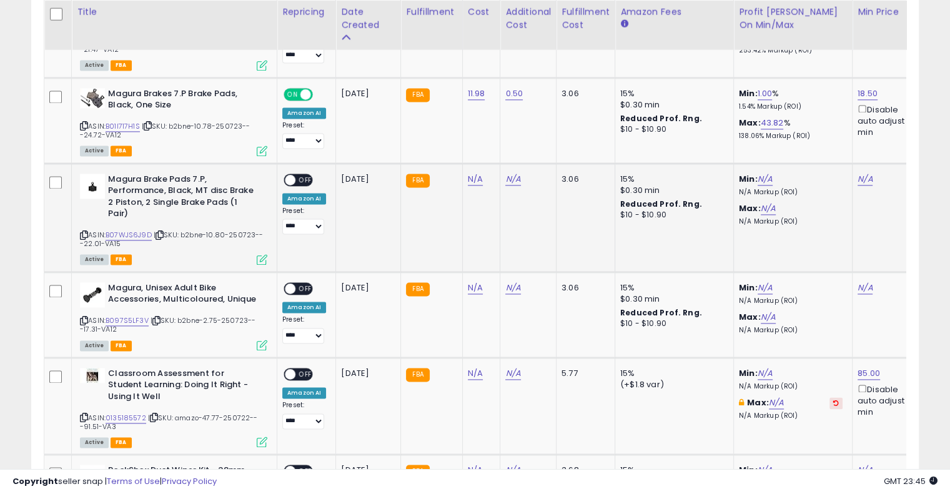
click at [164, 232] on icon at bounding box center [160, 235] width 8 height 7
click at [162, 232] on icon at bounding box center [160, 235] width 8 height 7
click at [164, 232] on icon at bounding box center [160, 235] width 8 height 7
click at [161, 232] on icon at bounding box center [160, 235] width 8 height 7
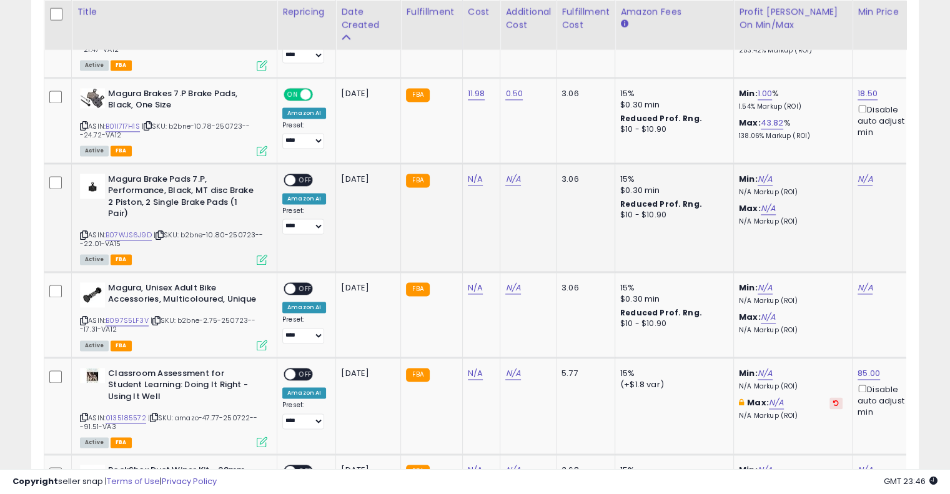
click at [463, 163] on td "N/A" at bounding box center [481, 217] width 38 height 109
click at [468, 173] on link "N/A" at bounding box center [475, 179] width 15 height 12
type input "**"
click at [517, 128] on button "submit" at bounding box center [505, 130] width 21 height 19
click at [508, 173] on link "N/A" at bounding box center [512, 179] width 15 height 12
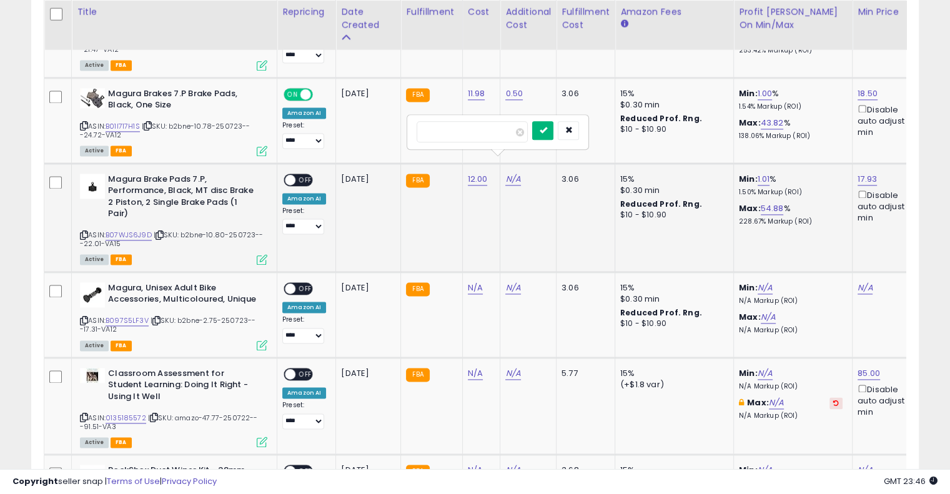
type input "****"
click at [553, 127] on button "submit" at bounding box center [542, 130] width 21 height 19
click at [302, 174] on span "OFF" at bounding box center [305, 179] width 20 height 11
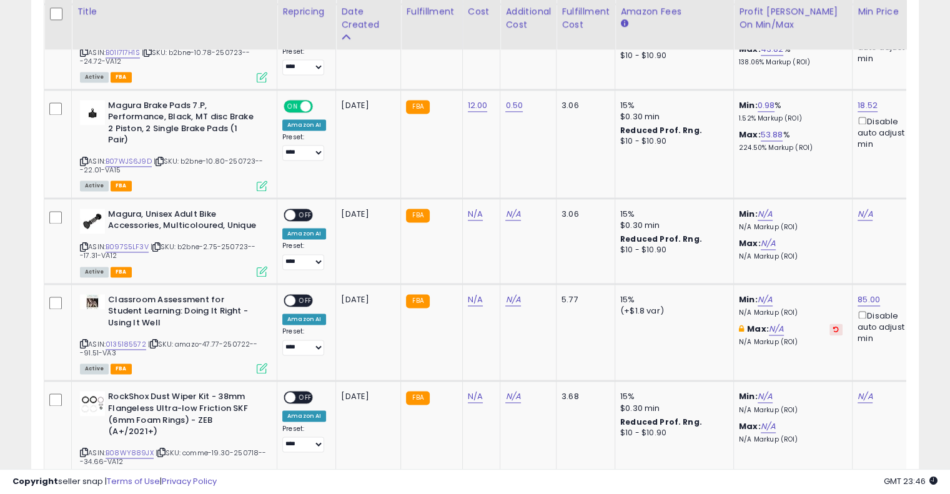
scroll to position [1815, 0]
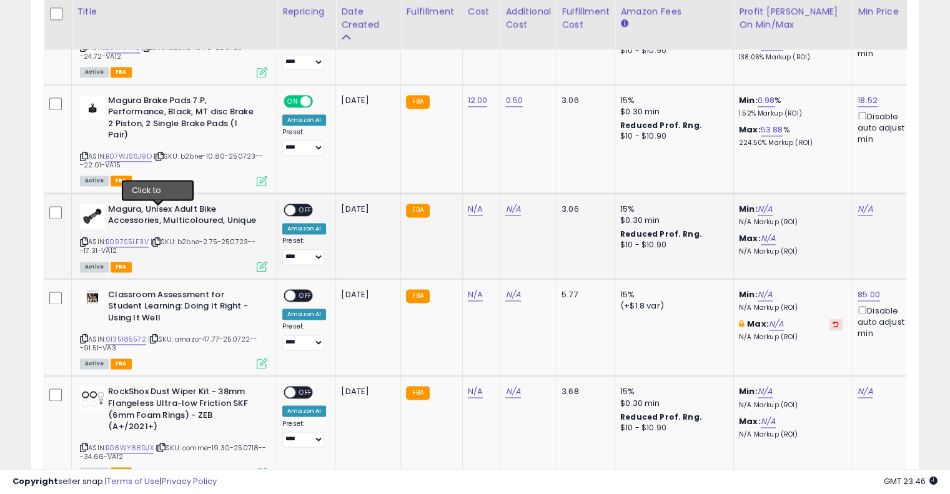
click at [160, 239] on icon at bounding box center [156, 242] width 8 height 7
click at [157, 239] on icon at bounding box center [156, 242] width 8 height 7
click at [469, 203] on link "N/A" at bounding box center [475, 209] width 15 height 12
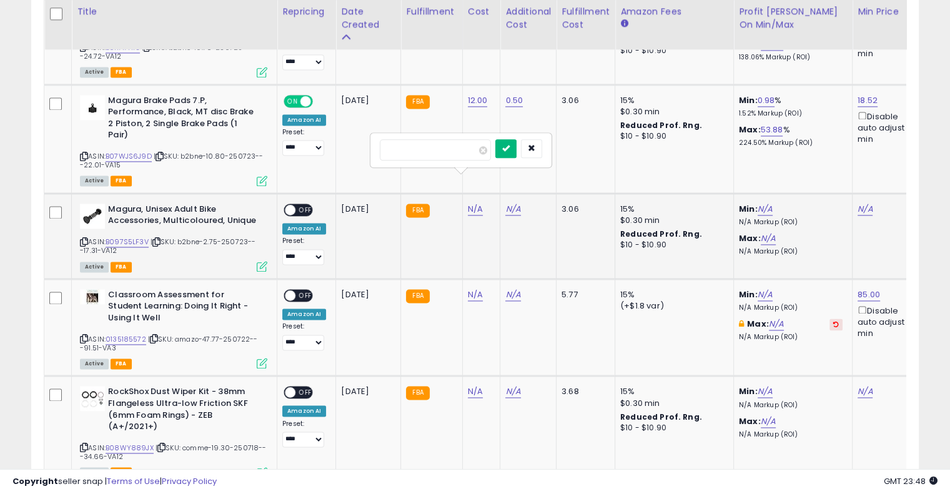
type input "****"
click at [517, 152] on button "submit" at bounding box center [505, 148] width 21 height 19
click at [505, 203] on link "N/A" at bounding box center [512, 209] width 15 height 12
type input "****"
click at [547, 149] on icon "submit" at bounding box center [542, 147] width 7 height 7
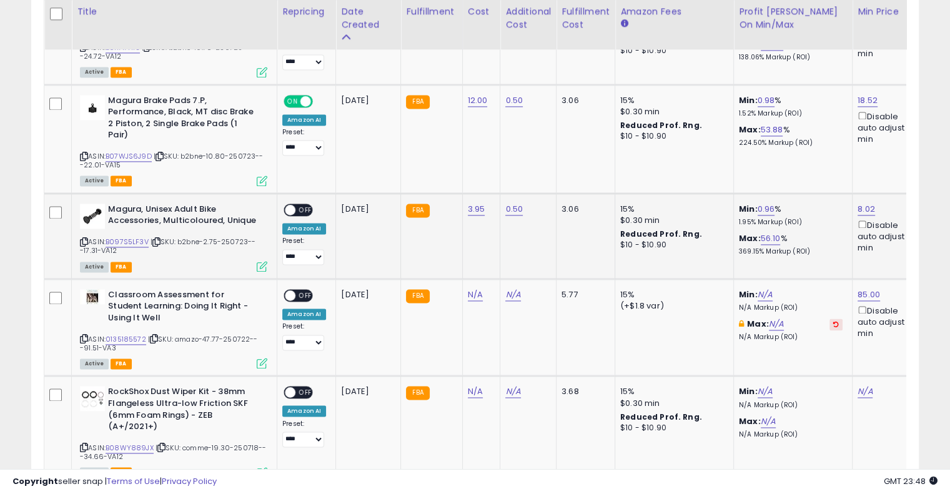
click at [300, 204] on span "OFF" at bounding box center [305, 209] width 20 height 11
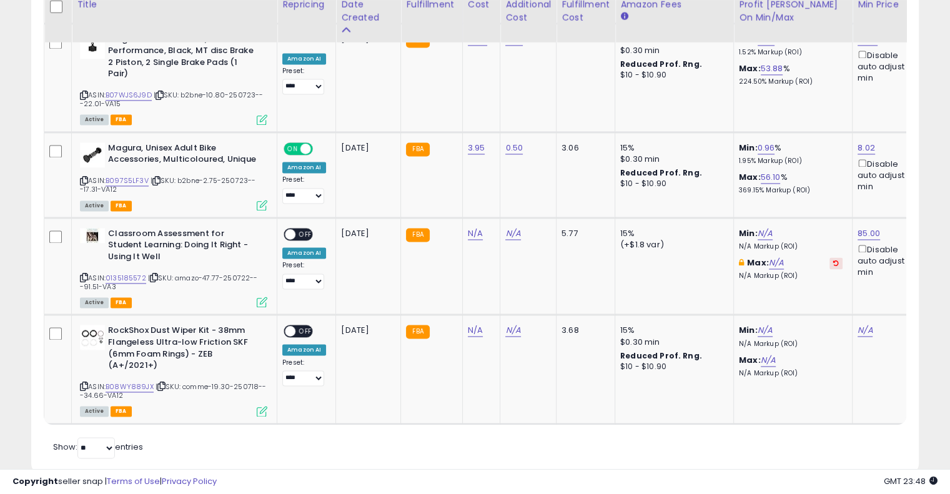
scroll to position [1882, 0]
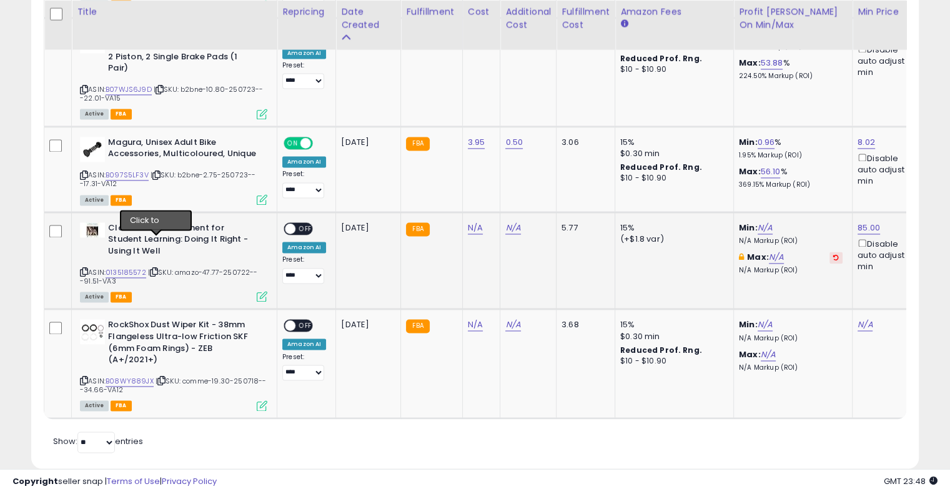
click at [156, 269] on icon at bounding box center [154, 272] width 8 height 7
click at [154, 269] on icon at bounding box center [154, 272] width 8 height 7
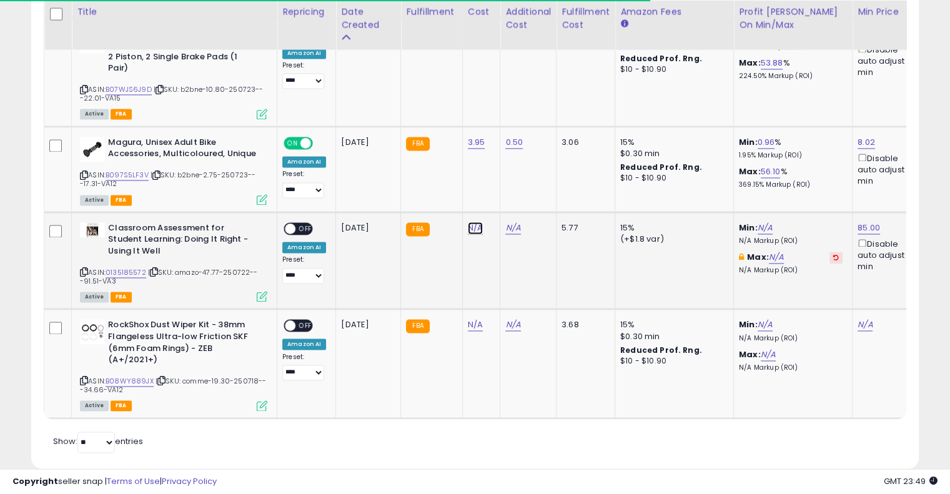
click at [471, 222] on link "N/A" at bounding box center [475, 228] width 15 height 12
type input "*****"
click at [517, 167] on button "submit" at bounding box center [505, 167] width 21 height 19
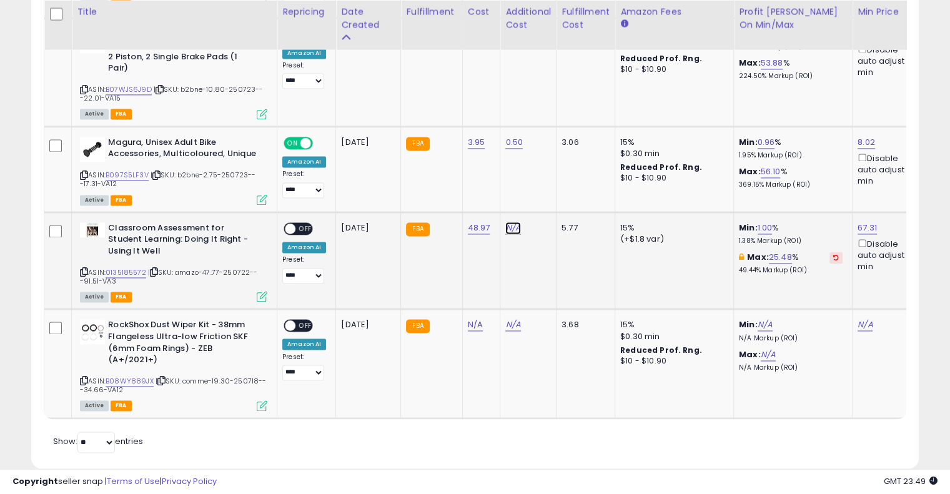
click at [512, 222] on link "N/A" at bounding box center [512, 228] width 15 height 12
type input "****"
click at [547, 165] on icon "submit" at bounding box center [542, 166] width 7 height 7
click at [300, 223] on span "OFF" at bounding box center [305, 228] width 20 height 11
click at [162, 377] on icon at bounding box center [161, 380] width 8 height 7
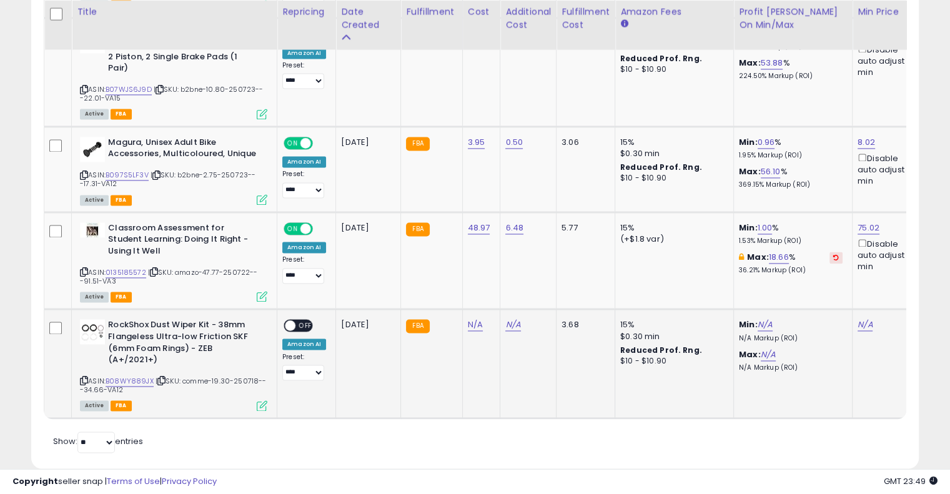
click at [162, 377] on icon at bounding box center [161, 380] width 8 height 7
click at [468, 319] on link "N/A" at bounding box center [475, 325] width 15 height 12
type input "****"
click at [515, 259] on div "****" at bounding box center [461, 266] width 162 height 22
click at [510, 261] on icon "submit" at bounding box center [505, 263] width 7 height 7
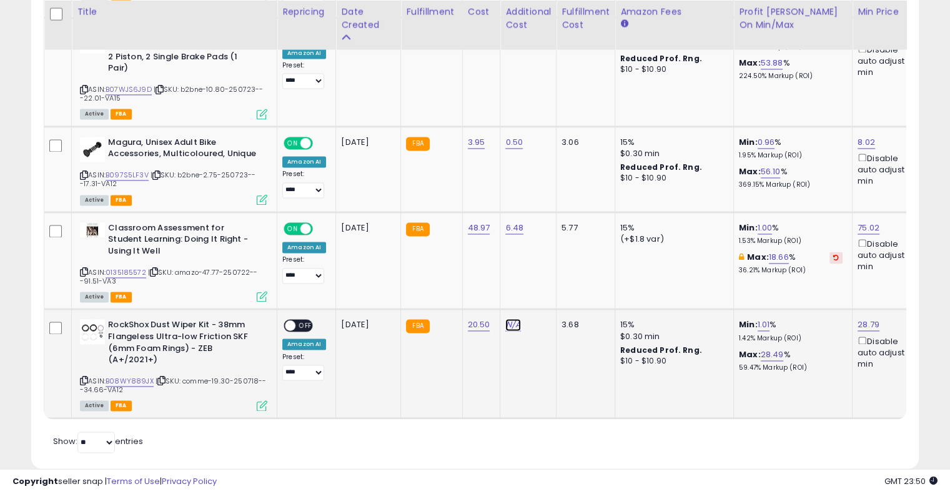
click at [505, 319] on link "N/A" at bounding box center [512, 325] width 15 height 12
type input "****"
click at [553, 262] on button "submit" at bounding box center [542, 264] width 21 height 19
click at [300, 320] on span "OFF" at bounding box center [305, 325] width 20 height 11
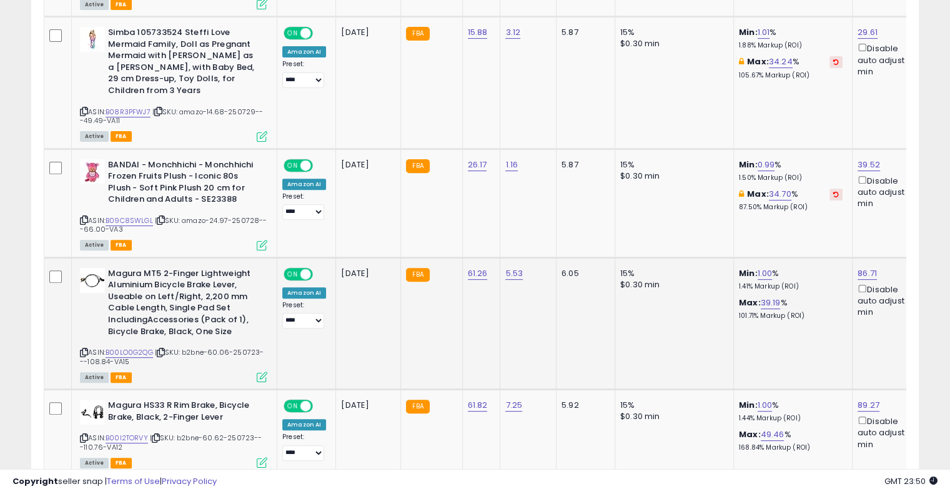
scroll to position [0, 0]
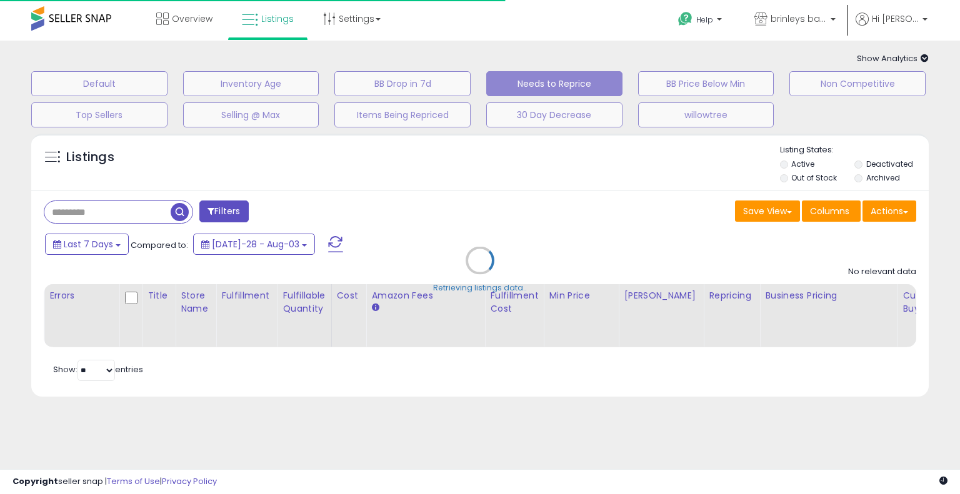
select select "**"
